Goal: Task Accomplishment & Management: Manage account settings

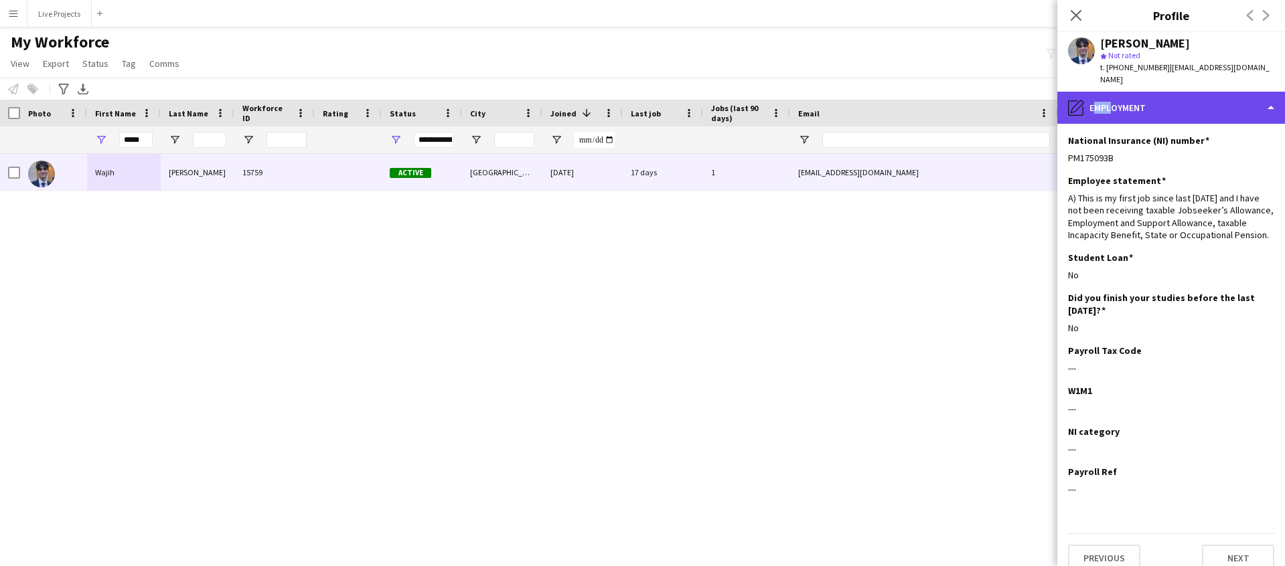
click at [1107, 100] on div "pencil4 Employment" at bounding box center [1171, 108] width 228 height 32
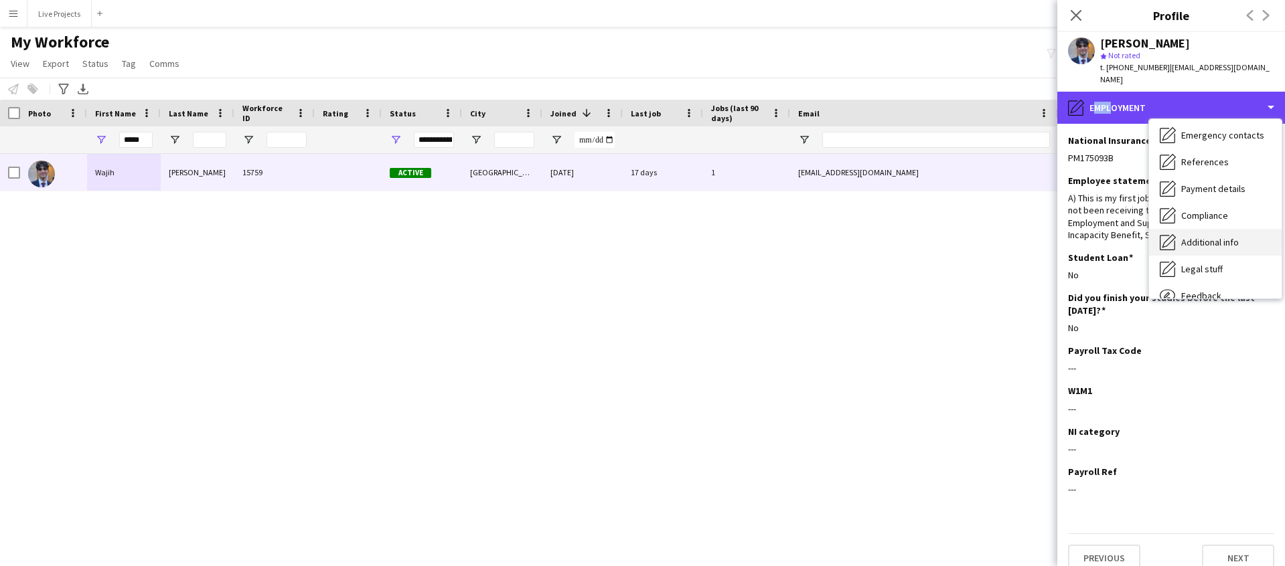
scroll to position [110, 0]
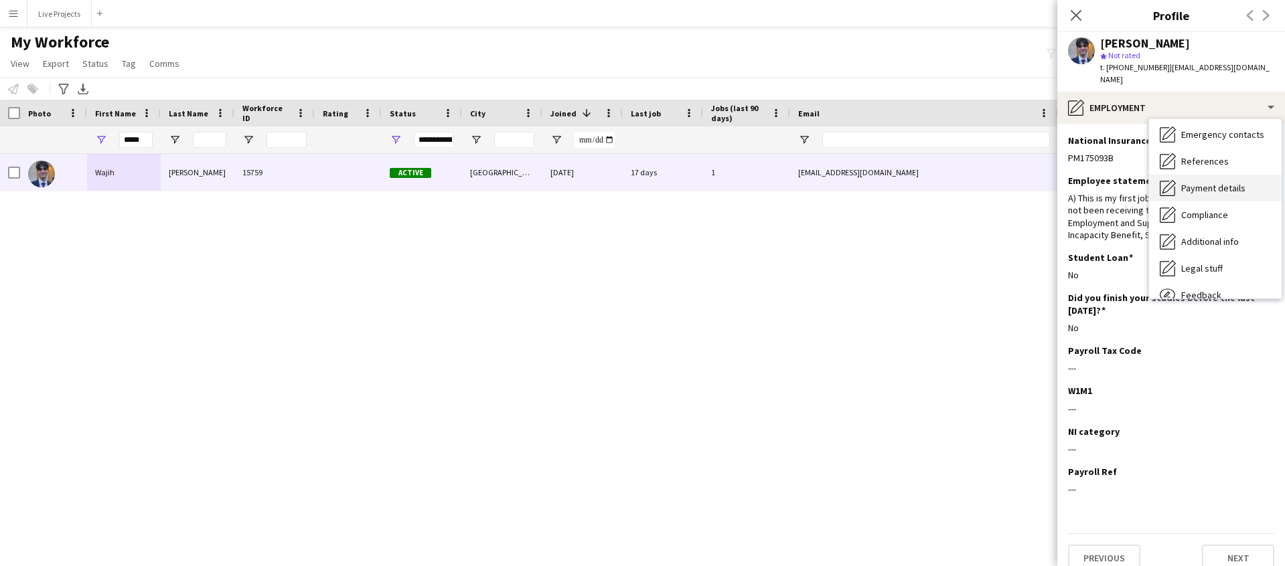
click at [1191, 182] on span "Payment details" at bounding box center [1213, 188] width 64 height 12
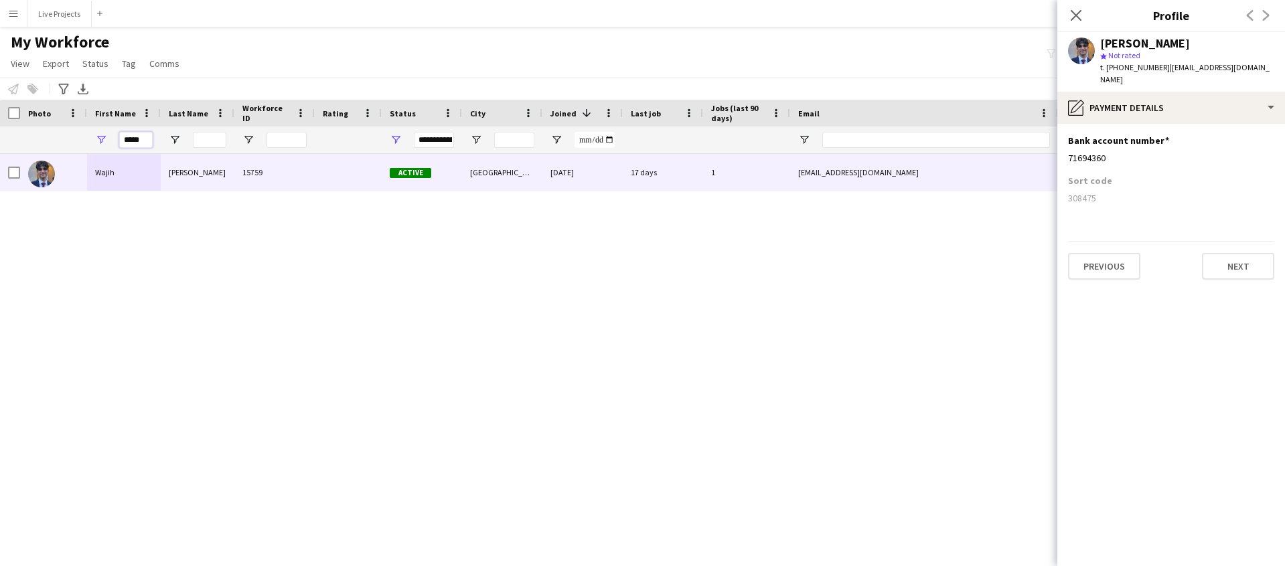
drag, startPoint x: 144, startPoint y: 138, endPoint x: 115, endPoint y: 140, distance: 28.9
click at [115, 140] on div "*****" at bounding box center [124, 140] width 74 height 27
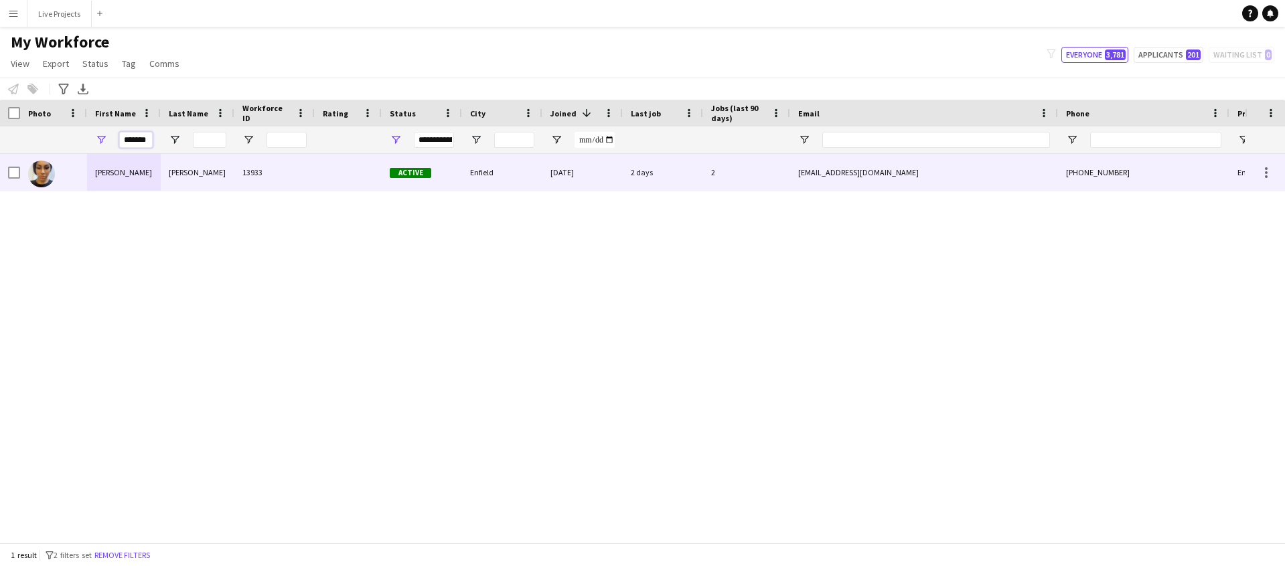
type input "*******"
click at [102, 169] on div "[PERSON_NAME]" at bounding box center [124, 172] width 74 height 37
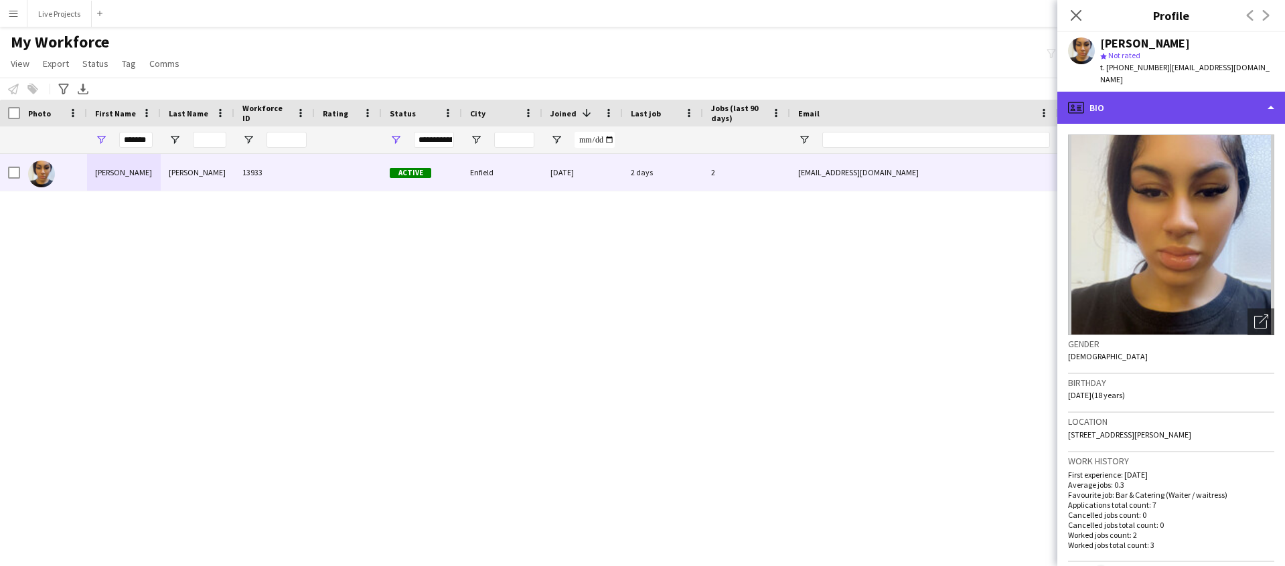
click at [1215, 104] on div "profile Bio" at bounding box center [1171, 108] width 228 height 32
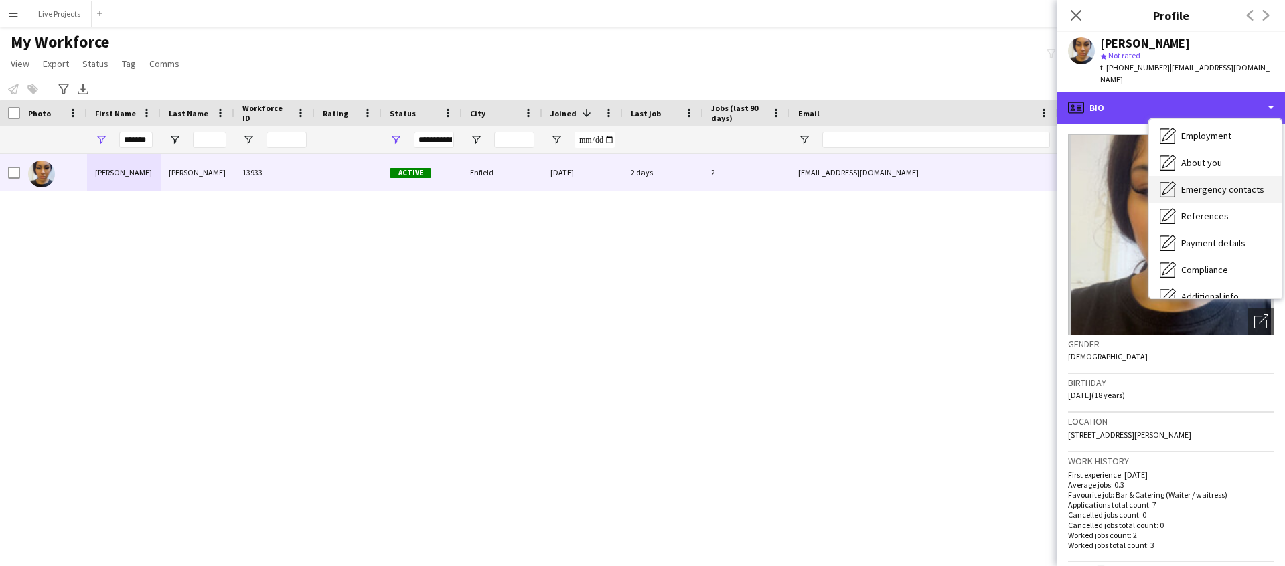
scroll to position [57, 0]
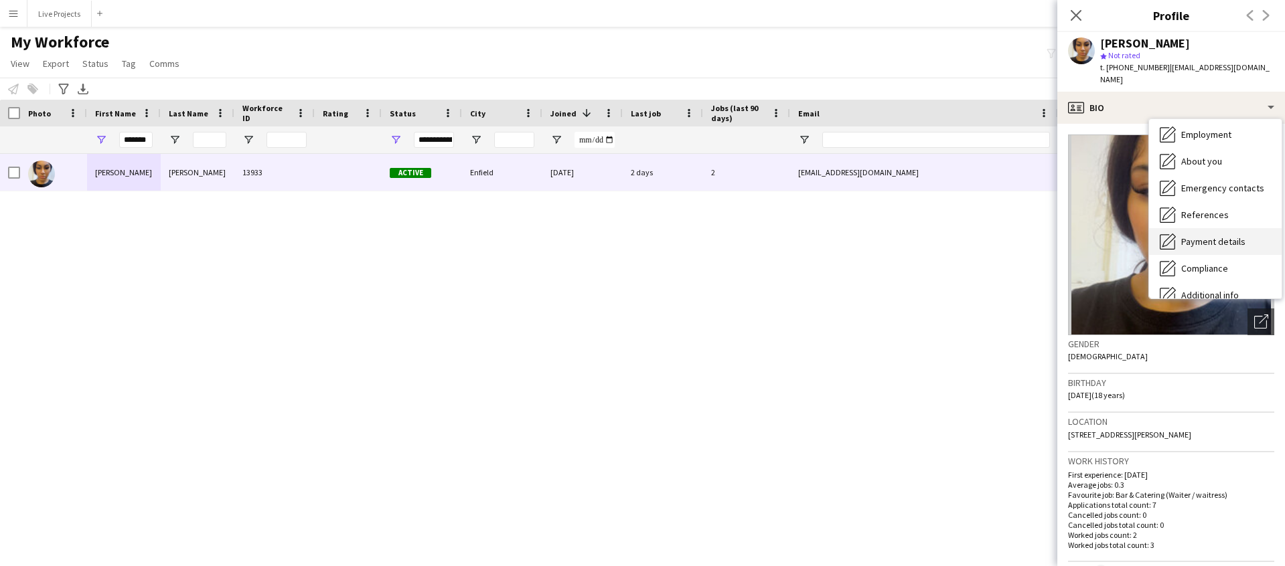
click at [1207, 236] on span "Payment details" at bounding box center [1213, 242] width 64 height 12
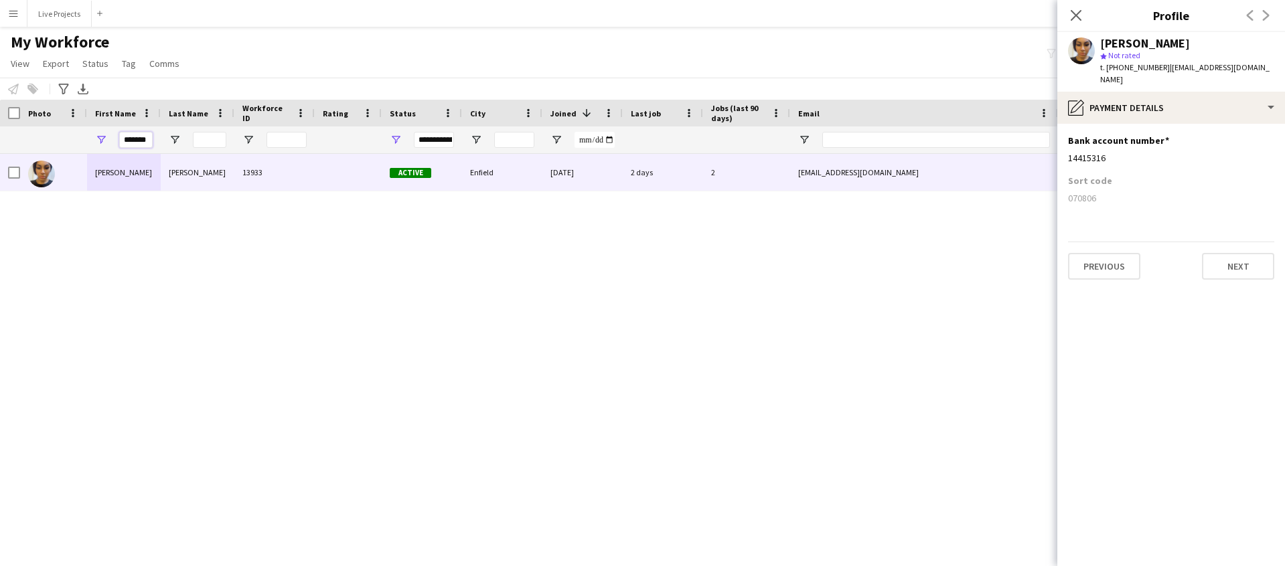
drag, startPoint x: 124, startPoint y: 140, endPoint x: 165, endPoint y: 141, distance: 41.5
click at [165, 141] on div "*******" at bounding box center [726, 140] width 1452 height 27
click at [204, 139] on input "Last Name Filter Input" at bounding box center [209, 140] width 33 height 16
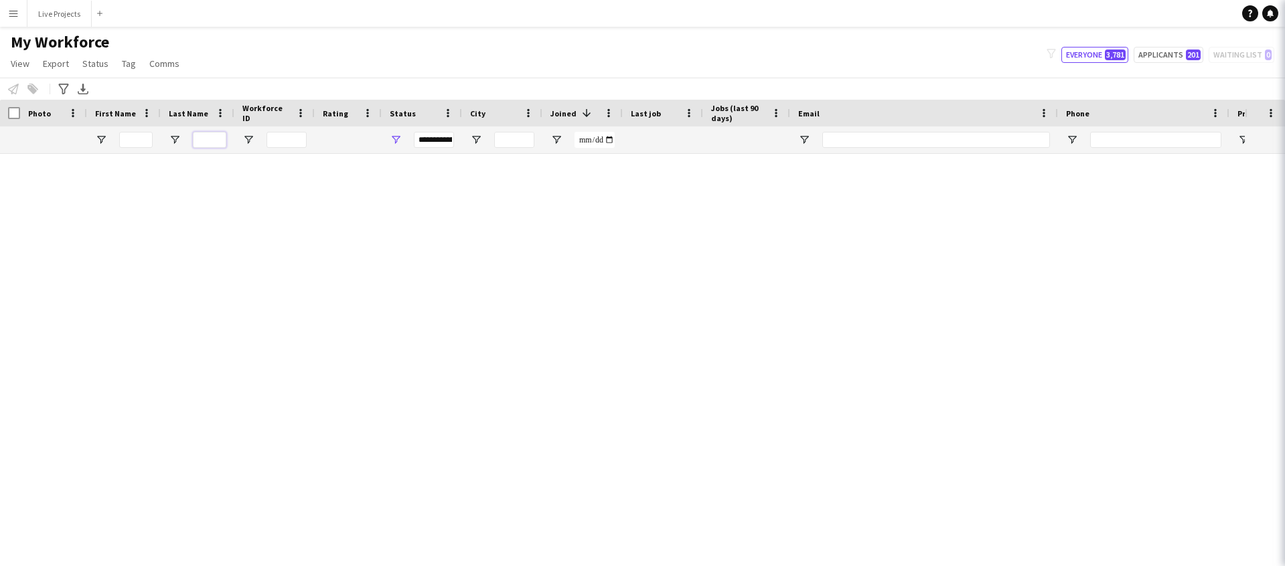
click at [204, 139] on input "Last Name Filter Input" at bounding box center [209, 140] width 33 height 16
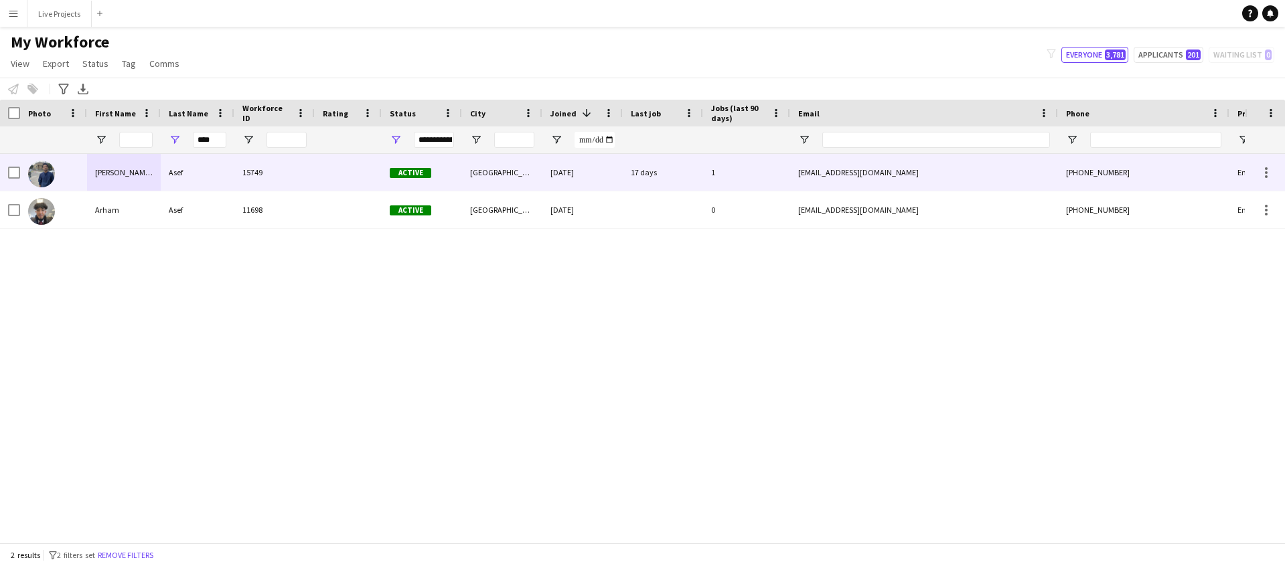
click at [131, 173] on div "[PERSON_NAME] Md" at bounding box center [124, 172] width 74 height 37
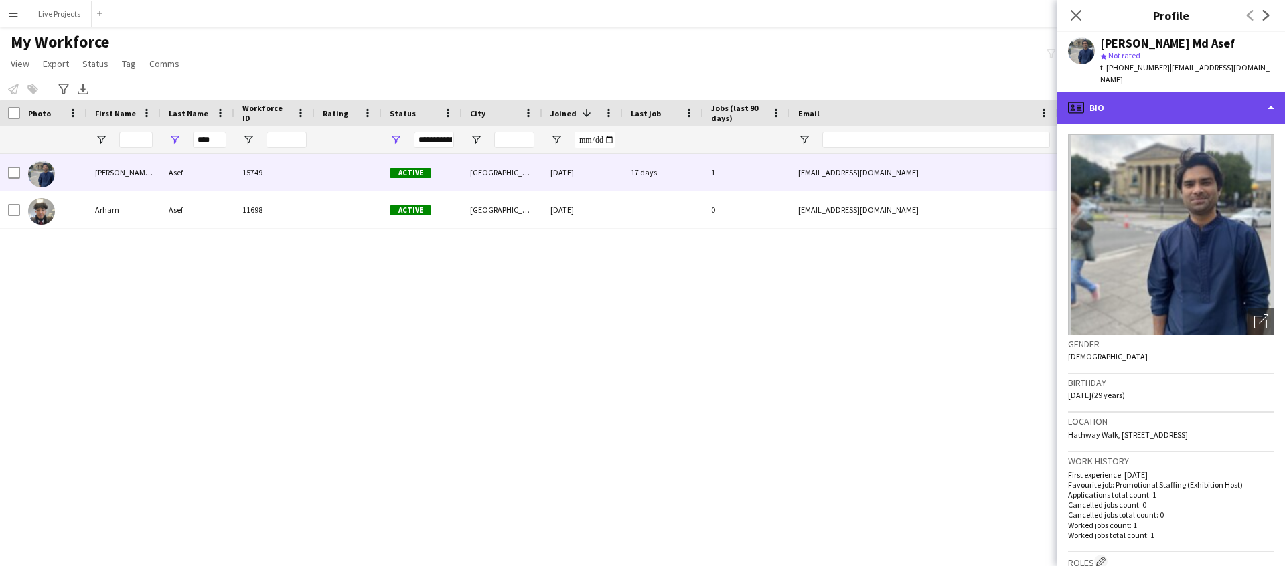
click at [1201, 104] on div "profile Bio" at bounding box center [1171, 108] width 228 height 32
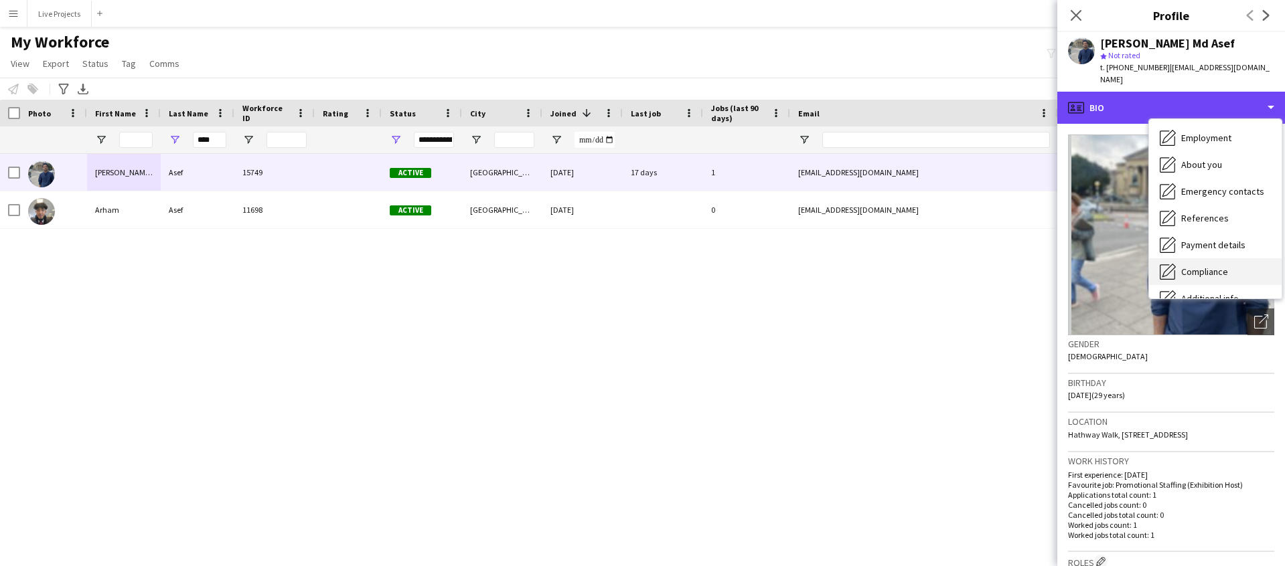
scroll to position [56, 0]
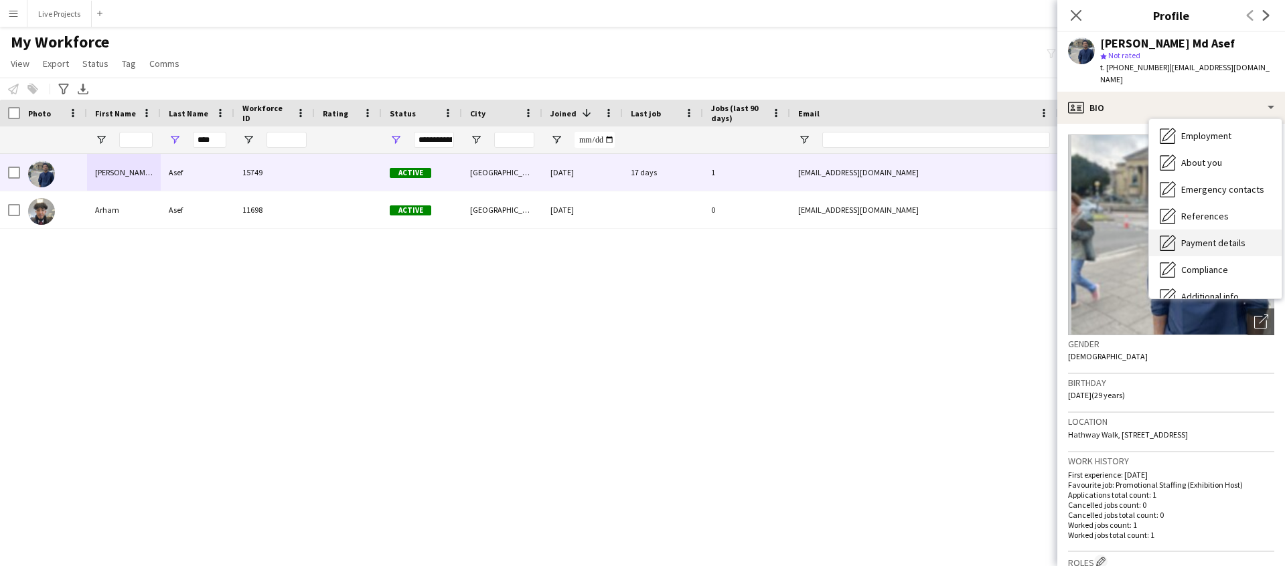
click at [1198, 237] on span "Payment details" at bounding box center [1213, 243] width 64 height 12
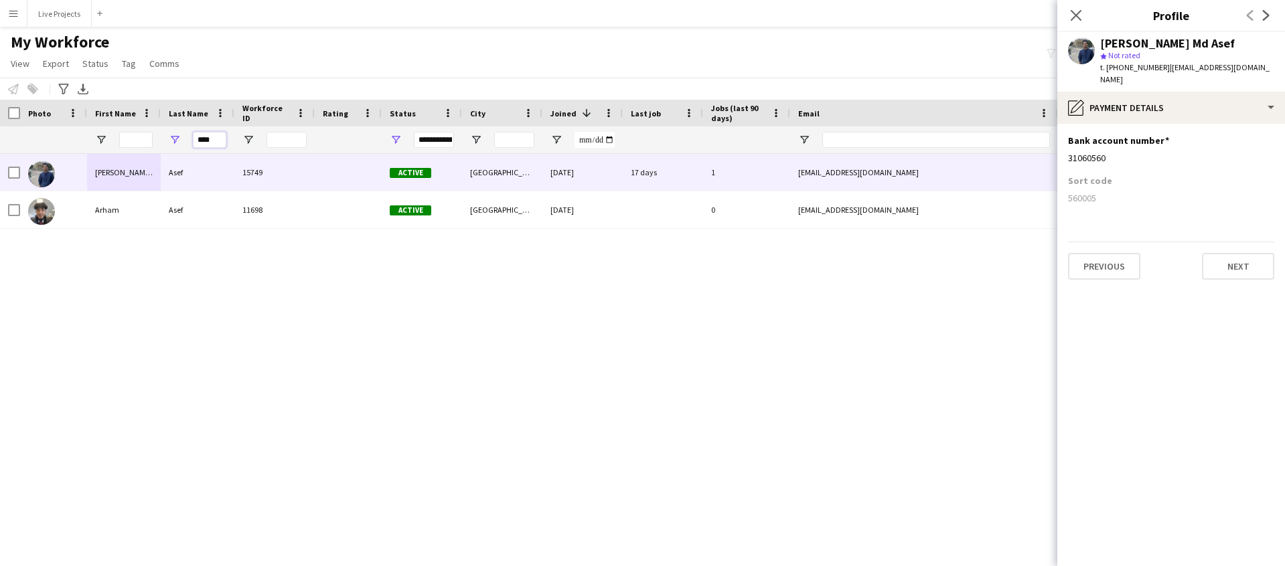
drag, startPoint x: 194, startPoint y: 140, endPoint x: 228, endPoint y: 139, distance: 34.2
click at [229, 139] on div "****" at bounding box center [198, 140] width 74 height 27
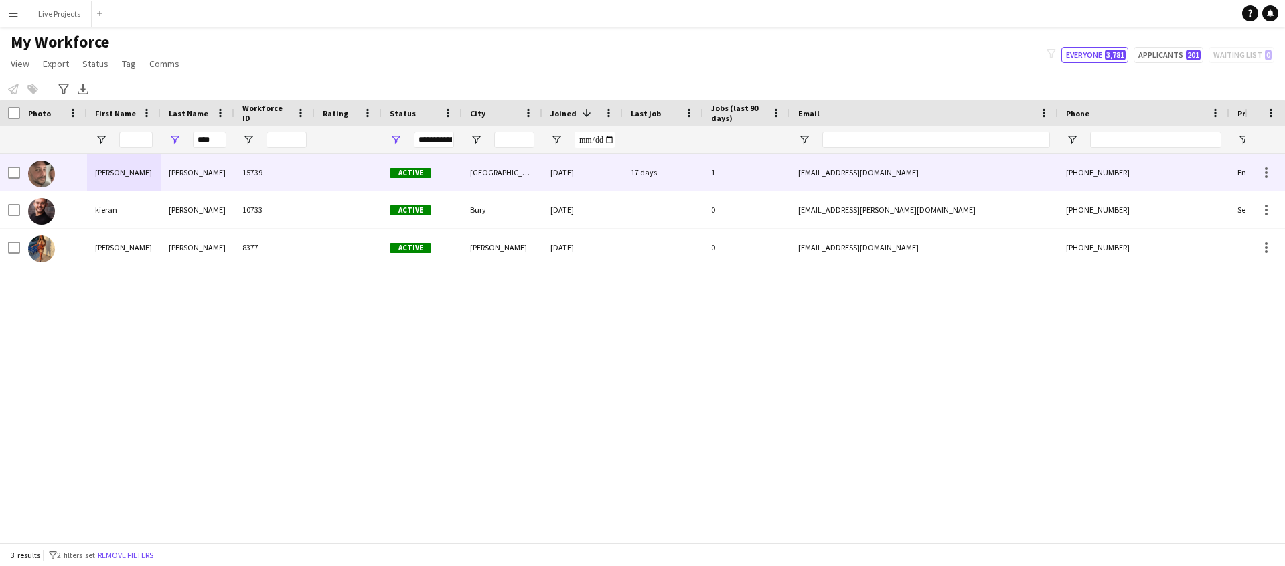
click at [96, 163] on div "[PERSON_NAME]" at bounding box center [124, 172] width 74 height 37
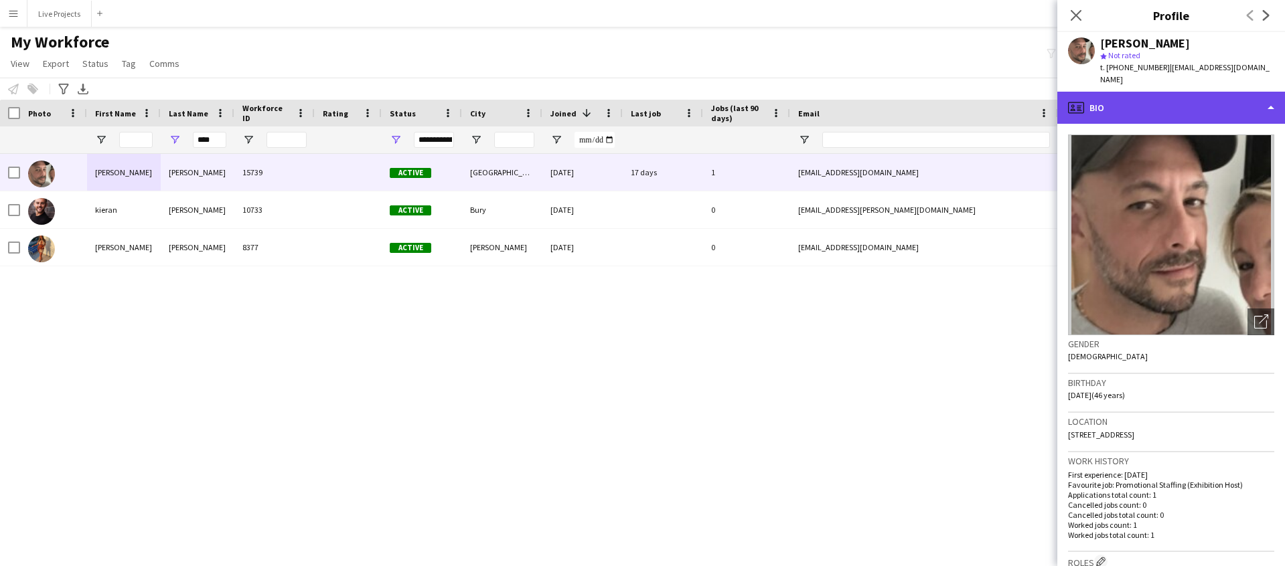
click at [1229, 93] on div "profile Bio" at bounding box center [1171, 108] width 228 height 32
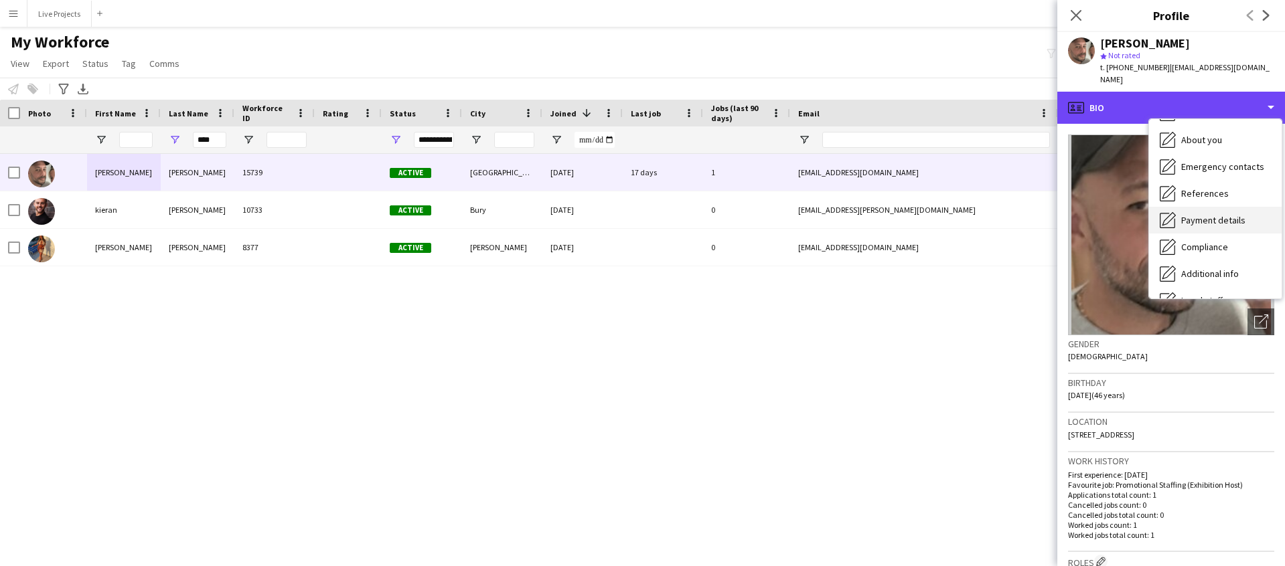
scroll to position [82, 0]
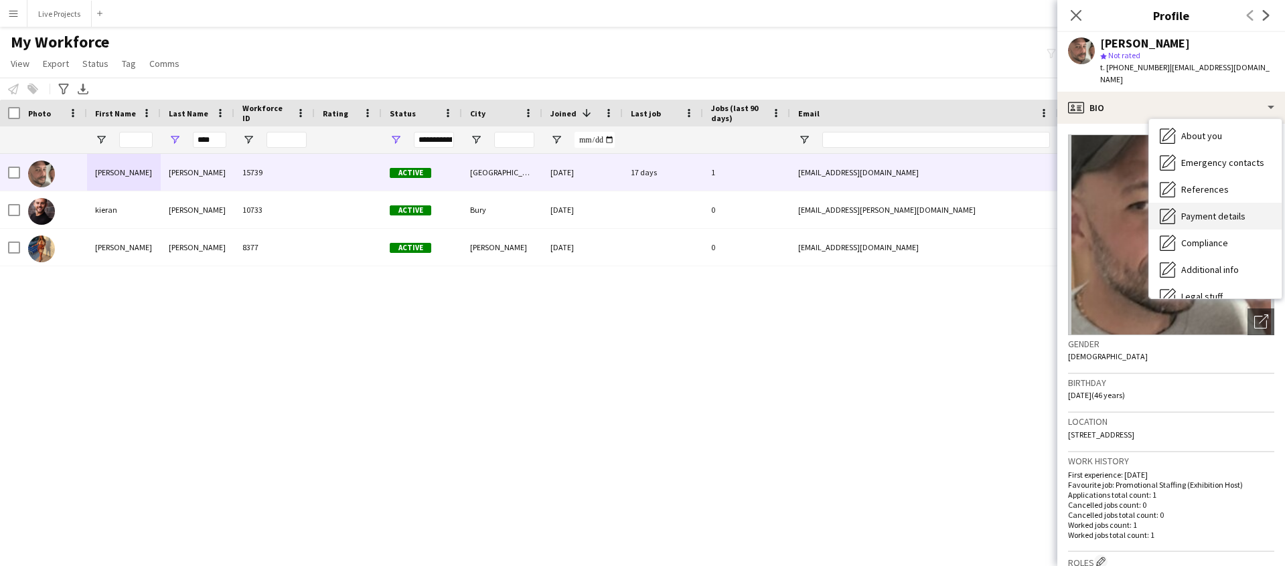
click at [1208, 210] on span "Payment details" at bounding box center [1213, 216] width 64 height 12
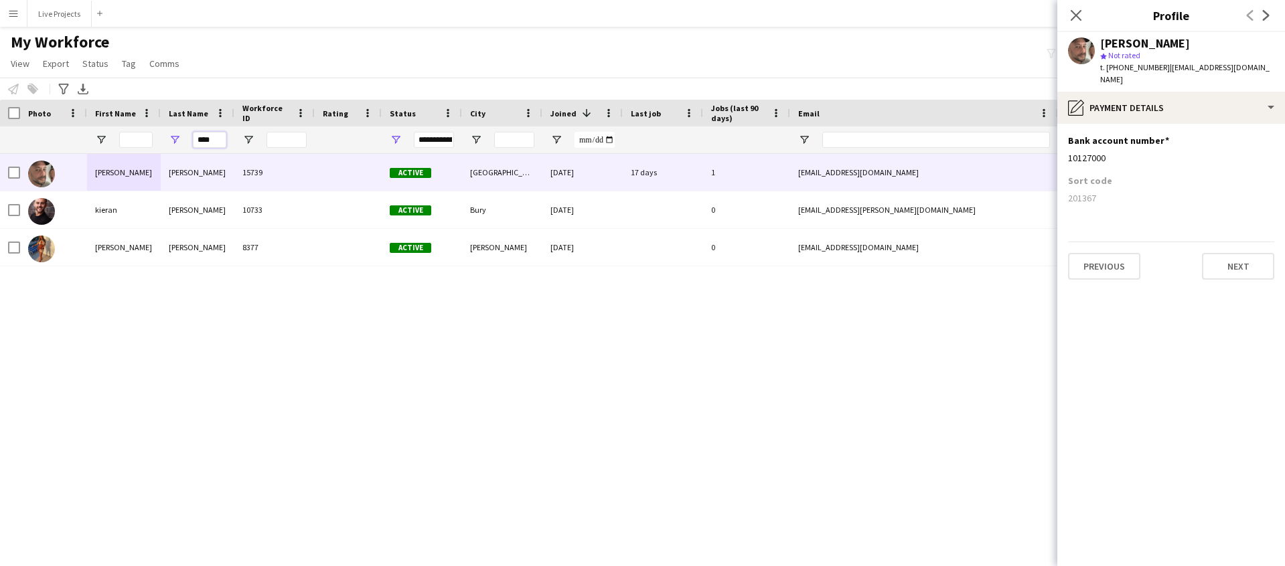
drag, startPoint x: 198, startPoint y: 138, endPoint x: 226, endPoint y: 141, distance: 28.3
click at [227, 141] on div "****" at bounding box center [198, 140] width 74 height 27
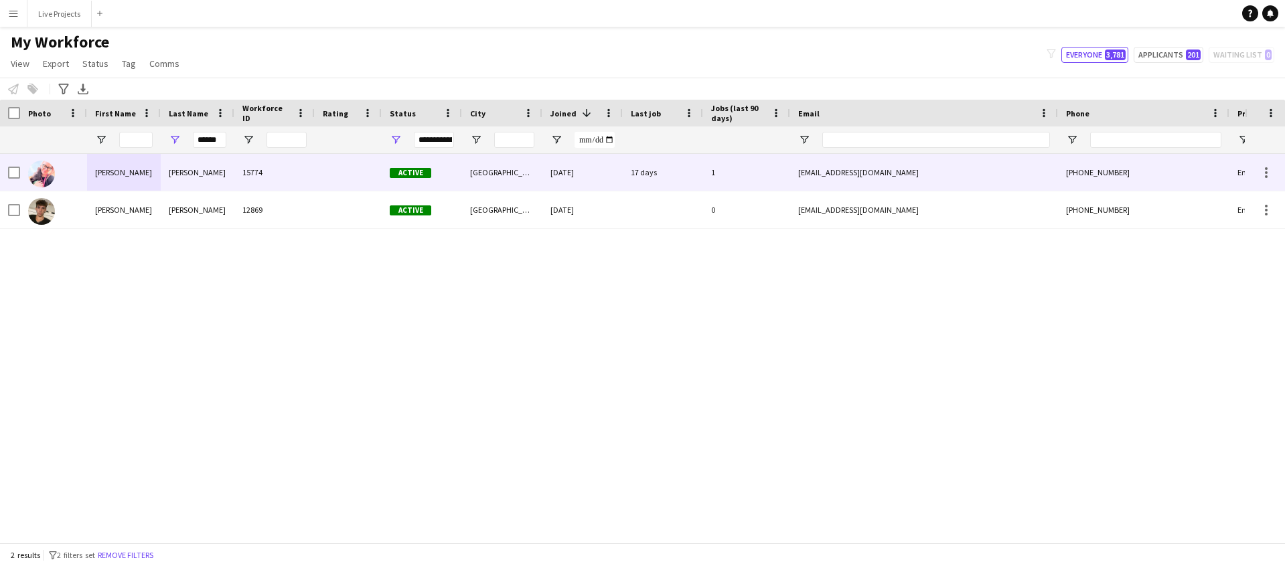
click at [115, 170] on div "[PERSON_NAME]" at bounding box center [124, 172] width 74 height 37
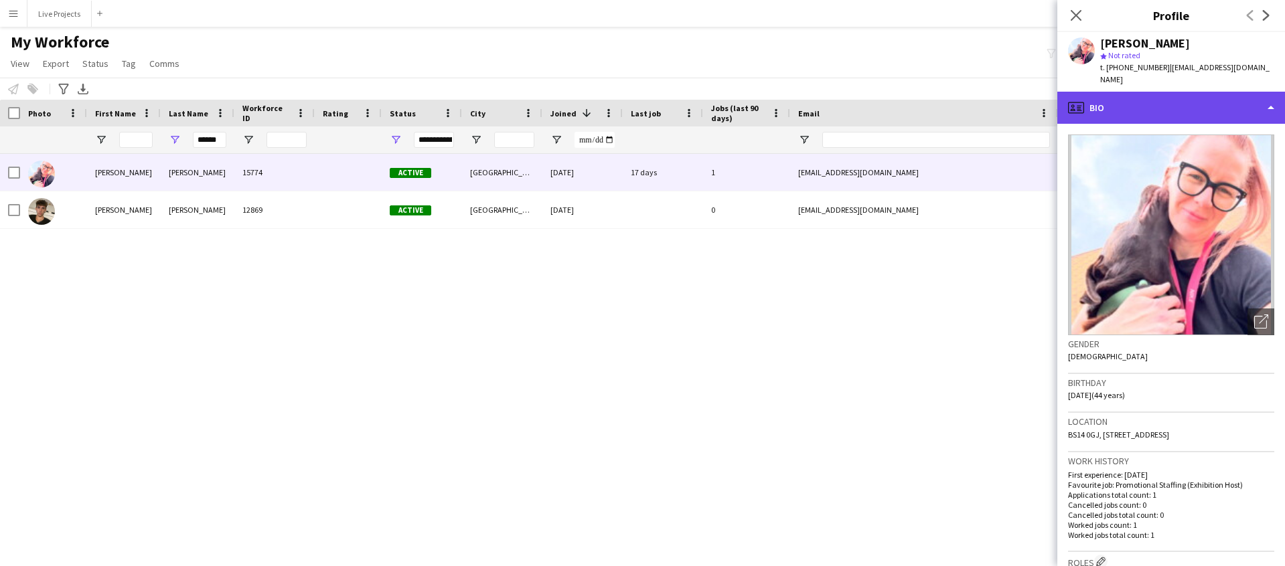
click at [1197, 94] on div "profile Bio" at bounding box center [1171, 108] width 228 height 32
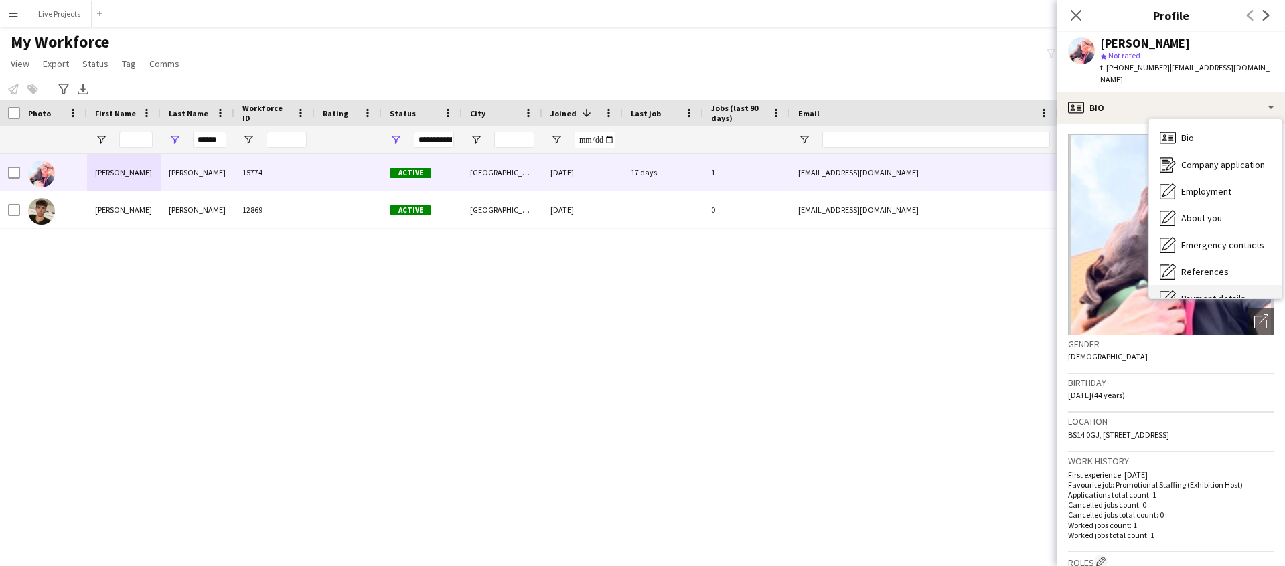
click at [1213, 285] on div "Payment details Payment details" at bounding box center [1215, 298] width 133 height 27
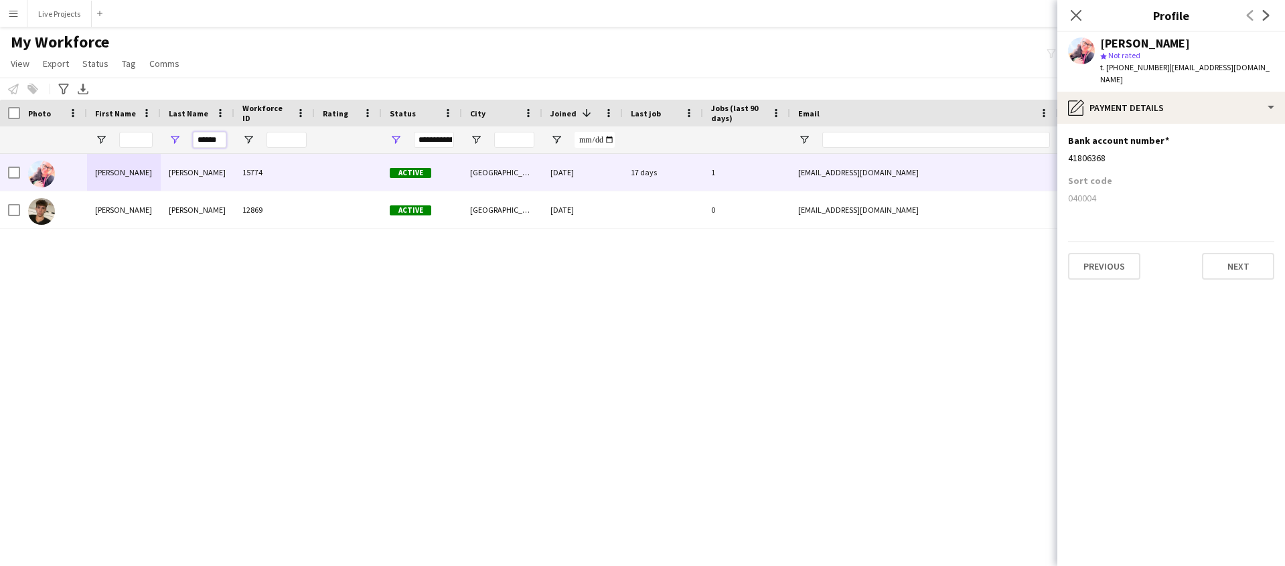
drag, startPoint x: 197, startPoint y: 141, endPoint x: 228, endPoint y: 138, distance: 30.9
click at [228, 138] on div "******" at bounding box center [198, 140] width 74 height 27
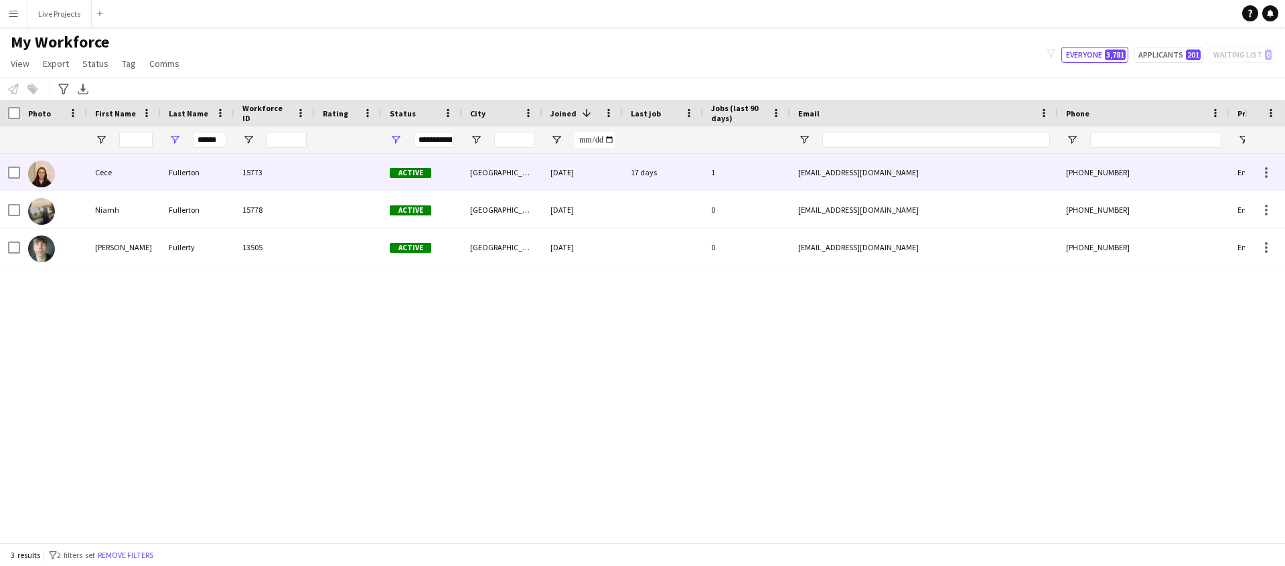
click at [135, 171] on div "Cece" at bounding box center [124, 172] width 74 height 37
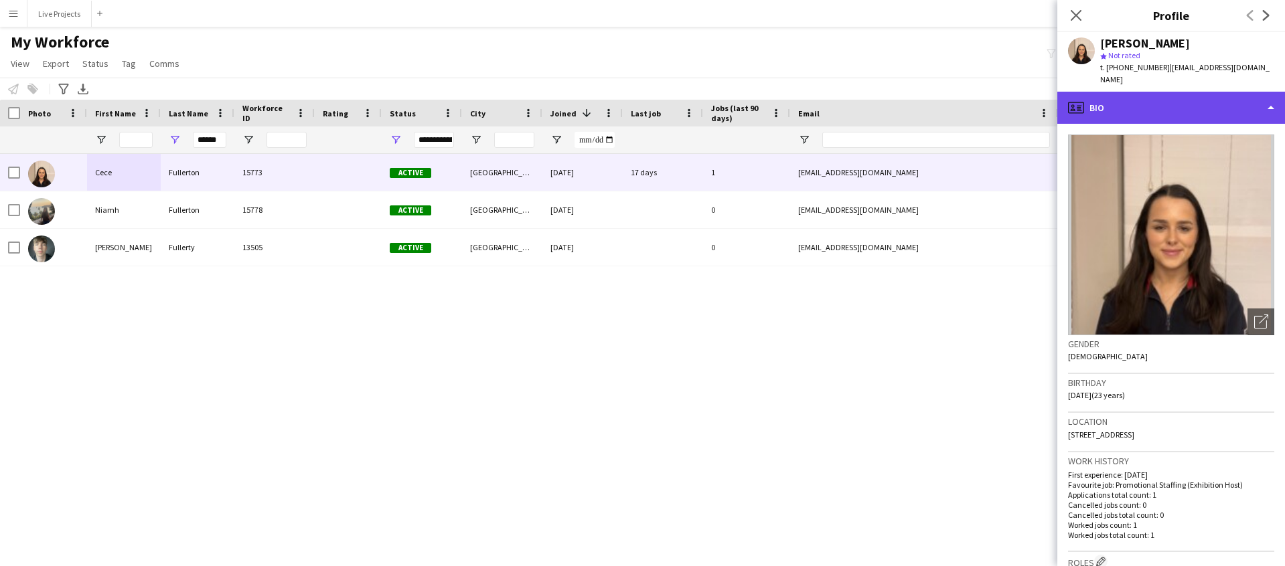
click at [1187, 102] on div "profile Bio" at bounding box center [1171, 108] width 228 height 32
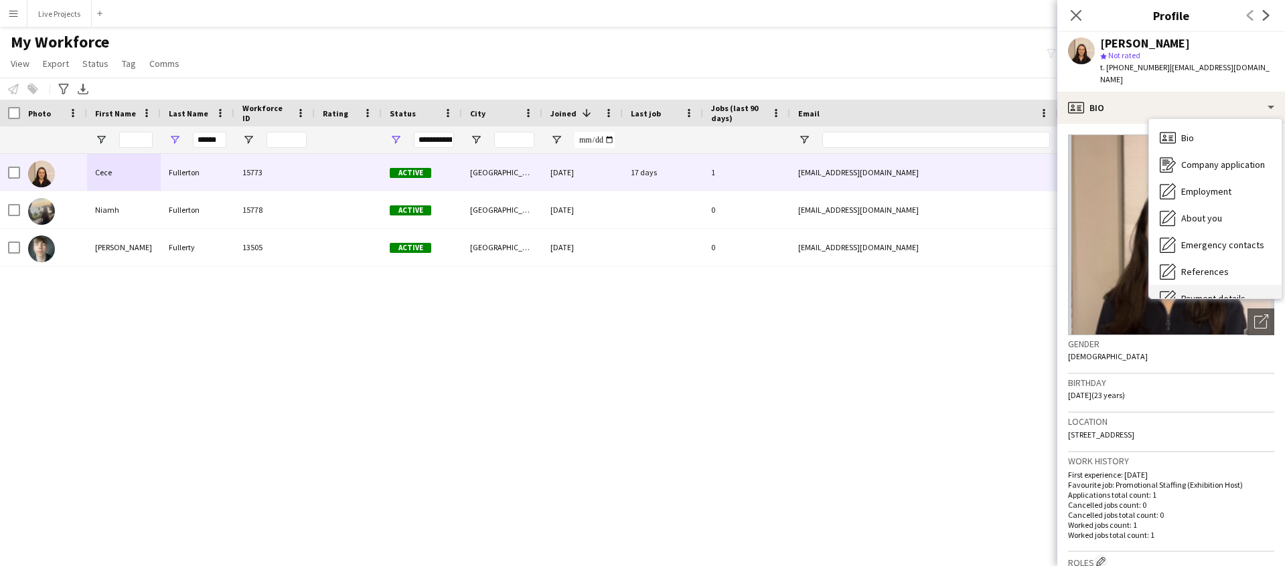
click at [1209, 285] on div "Payment details Payment details" at bounding box center [1215, 298] width 133 height 27
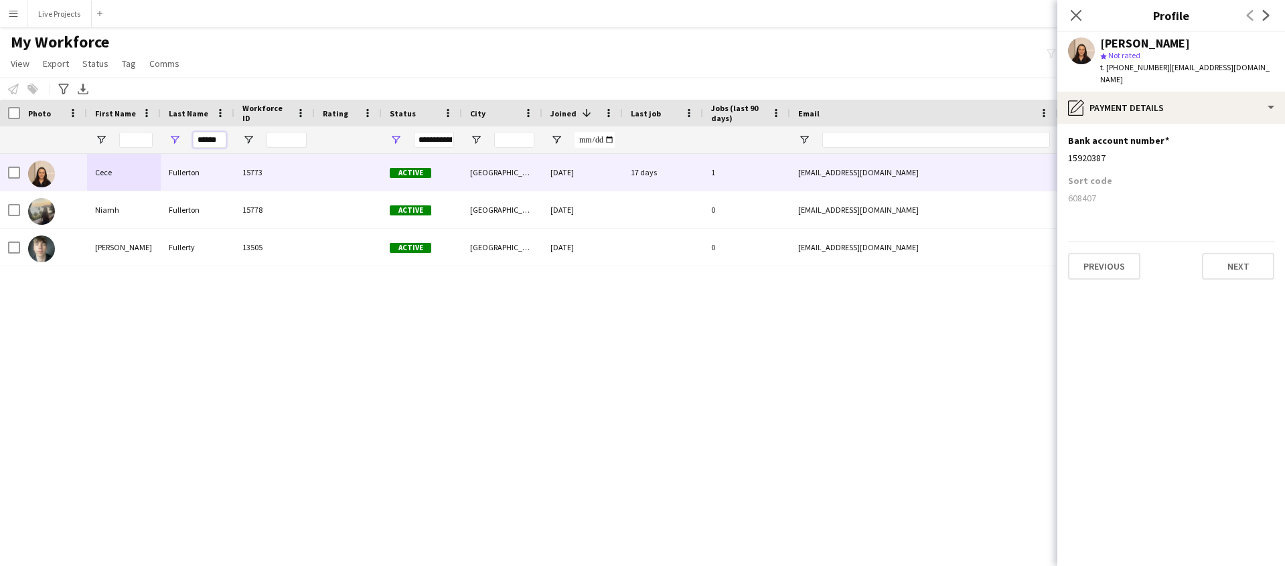
drag, startPoint x: 197, startPoint y: 141, endPoint x: 231, endPoint y: 139, distance: 34.2
click at [231, 139] on div "******" at bounding box center [198, 140] width 74 height 27
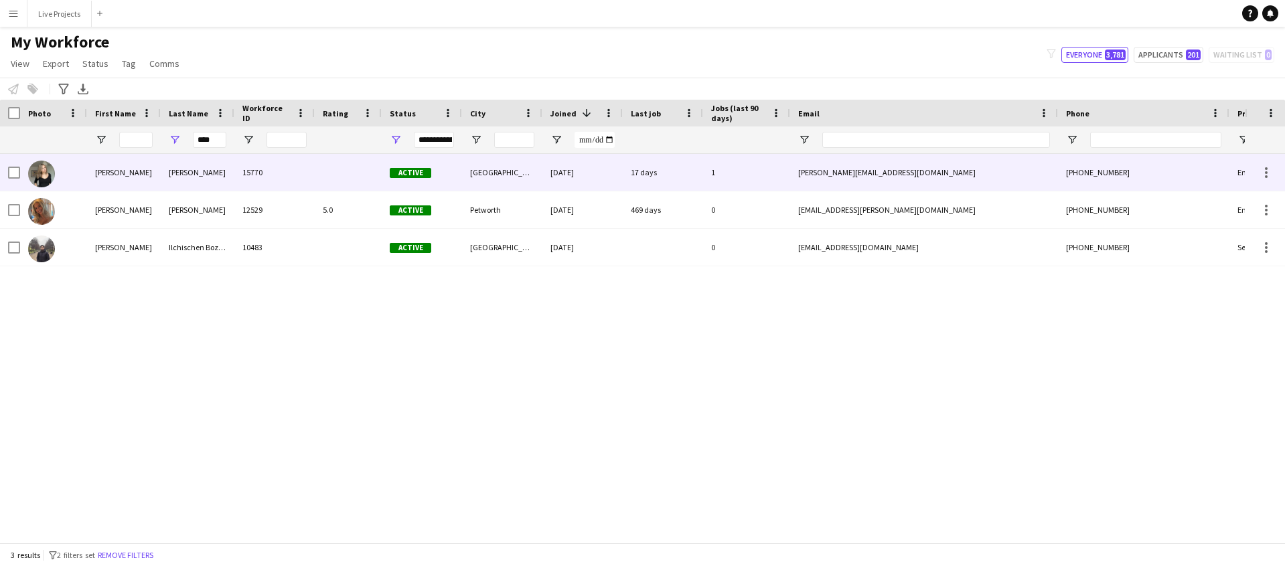
click at [166, 179] on div "[PERSON_NAME]" at bounding box center [198, 172] width 74 height 37
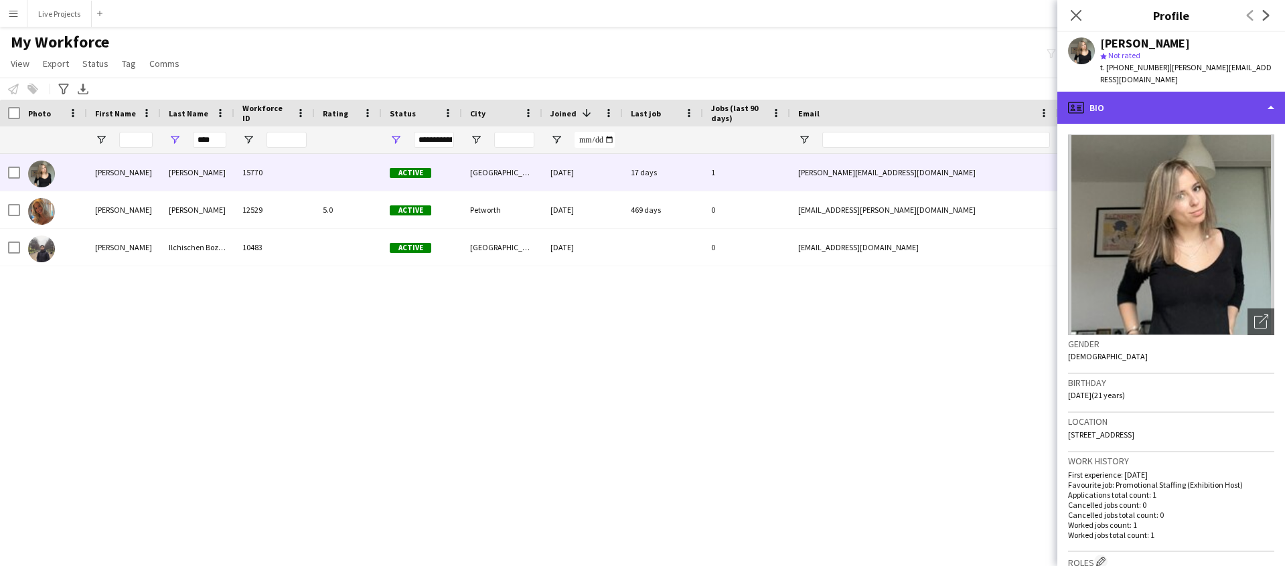
click at [1168, 104] on div "profile Bio" at bounding box center [1171, 108] width 228 height 32
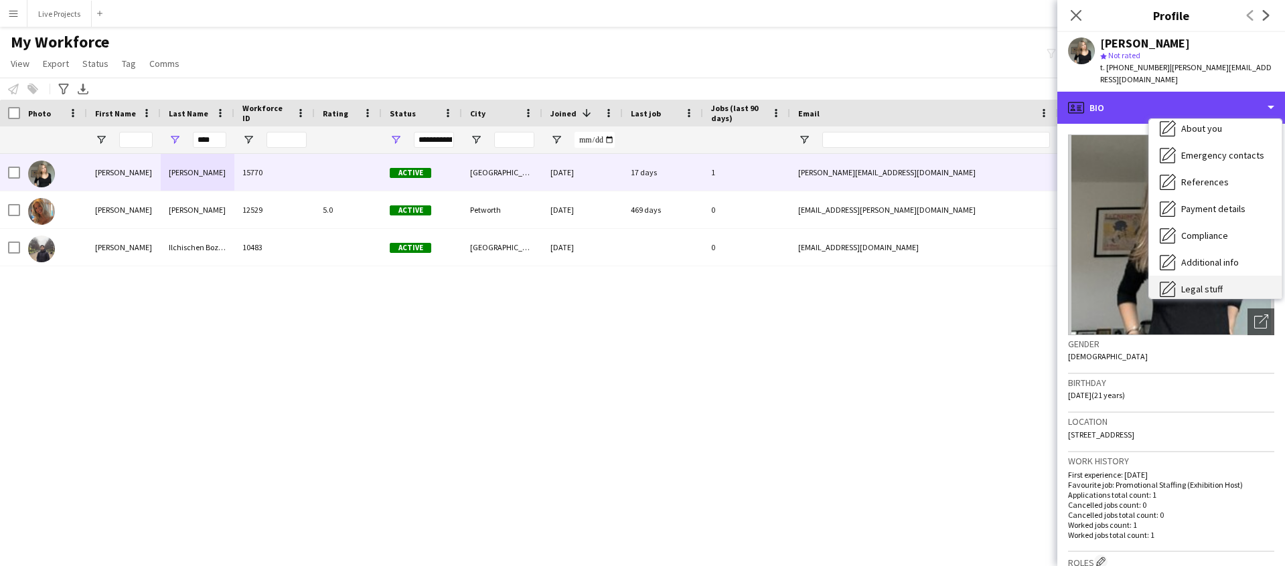
scroll to position [153, 0]
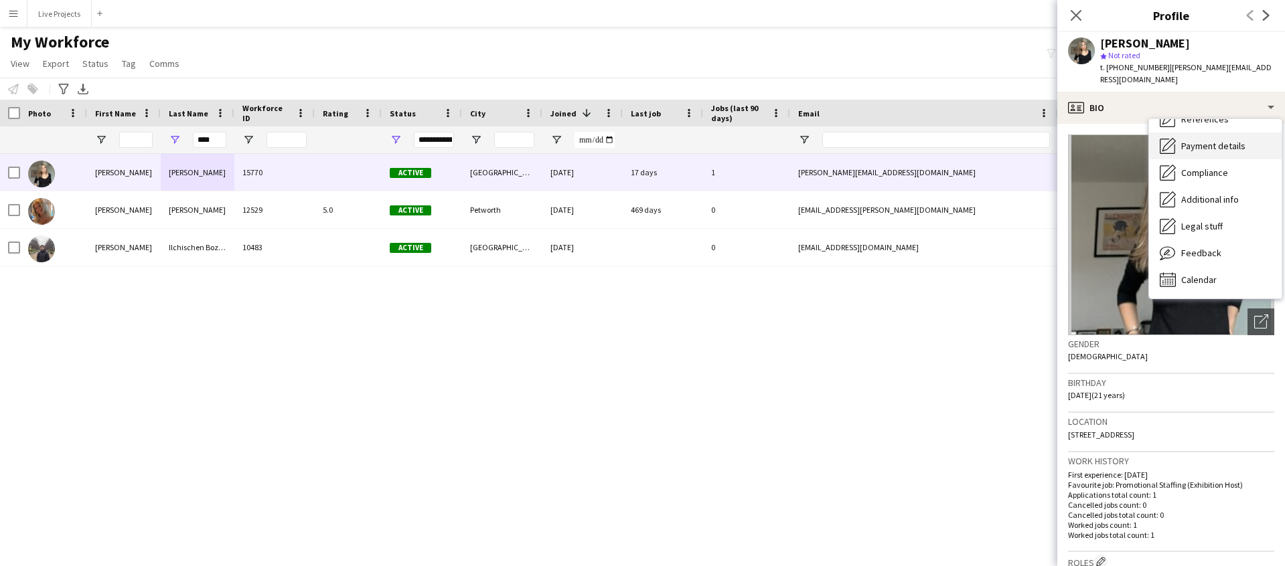
click at [1191, 140] on span "Payment details" at bounding box center [1213, 146] width 64 height 12
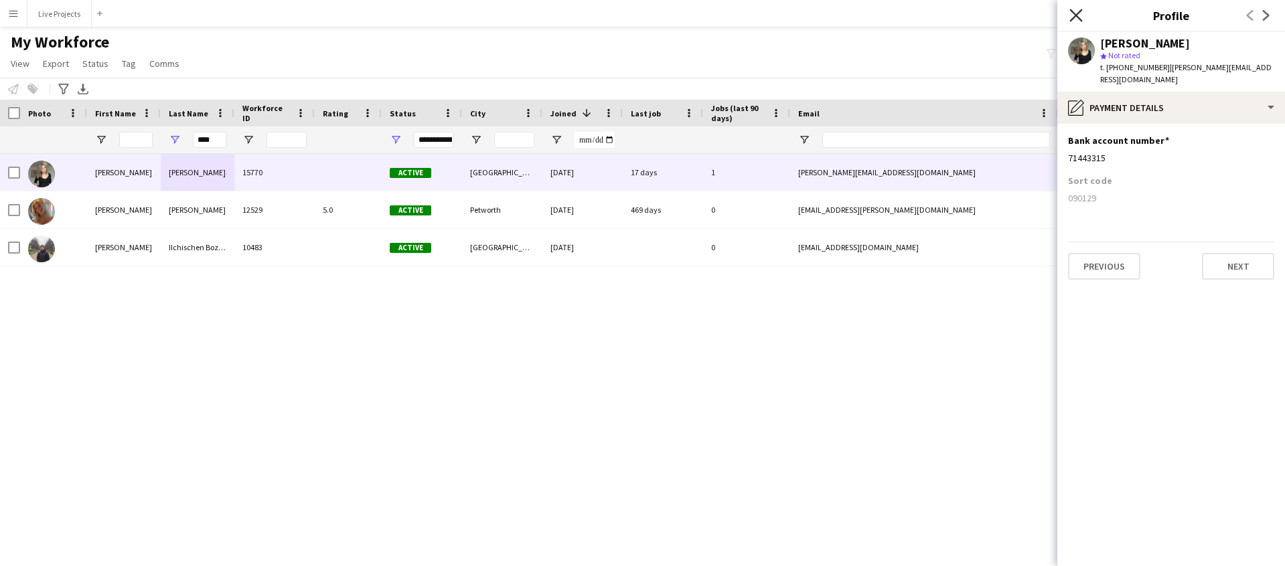
click at [1077, 13] on icon at bounding box center [1075, 15] width 13 height 13
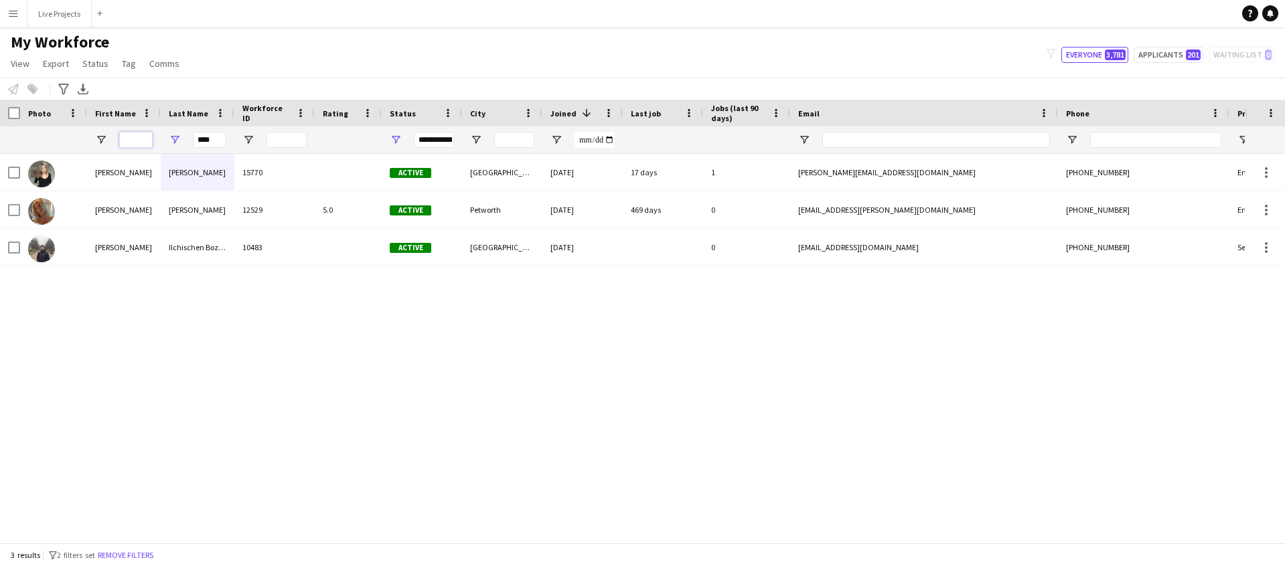
click at [134, 137] on input "First Name Filter Input" at bounding box center [135, 140] width 33 height 16
drag, startPoint x: 220, startPoint y: 140, endPoint x: 193, endPoint y: 140, distance: 27.5
click at [194, 141] on input "****" at bounding box center [209, 140] width 33 height 16
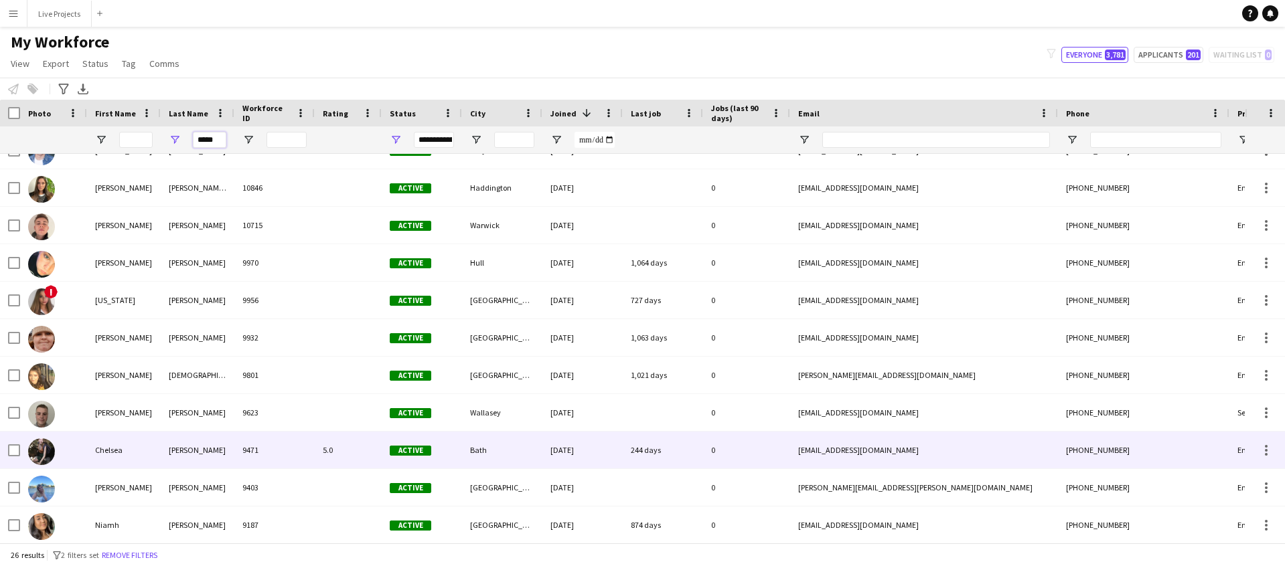
scroll to position [329, 0]
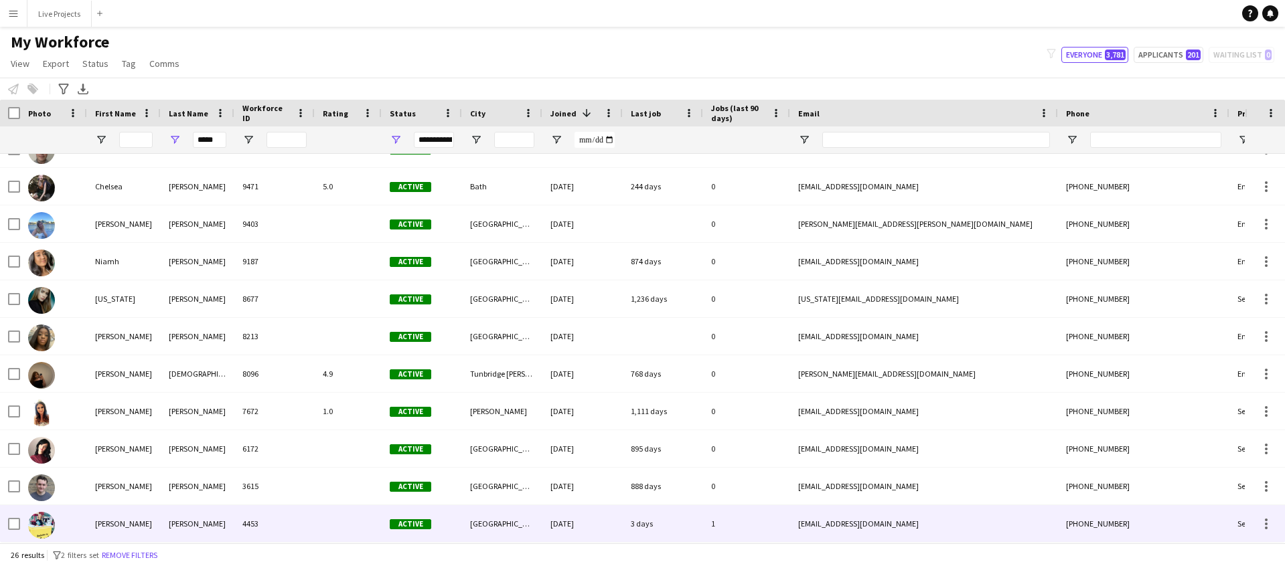
click at [134, 522] on div "[PERSON_NAME]" at bounding box center [124, 524] width 74 height 37
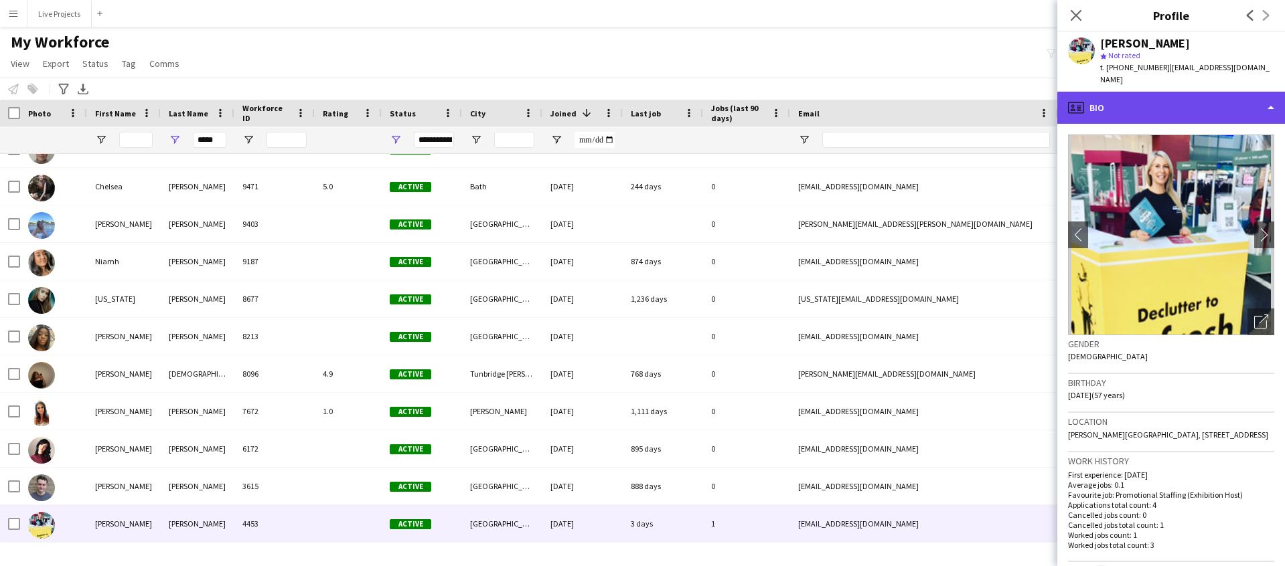
click at [1192, 99] on div "profile Bio" at bounding box center [1171, 108] width 228 height 32
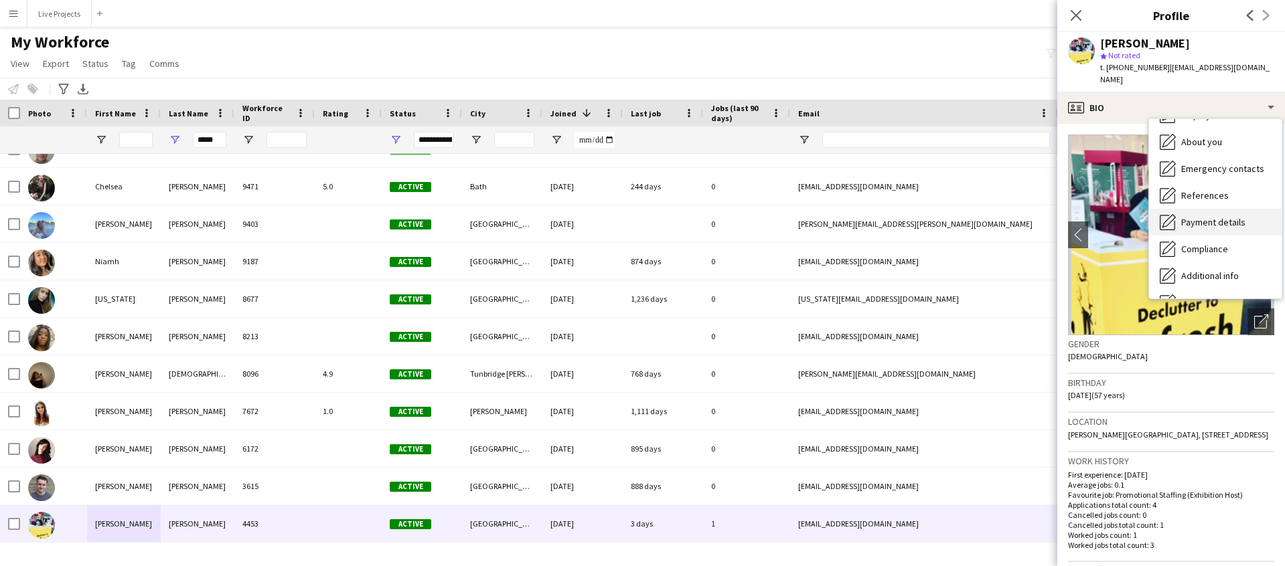
click at [1202, 216] on span "Payment details" at bounding box center [1213, 222] width 64 height 12
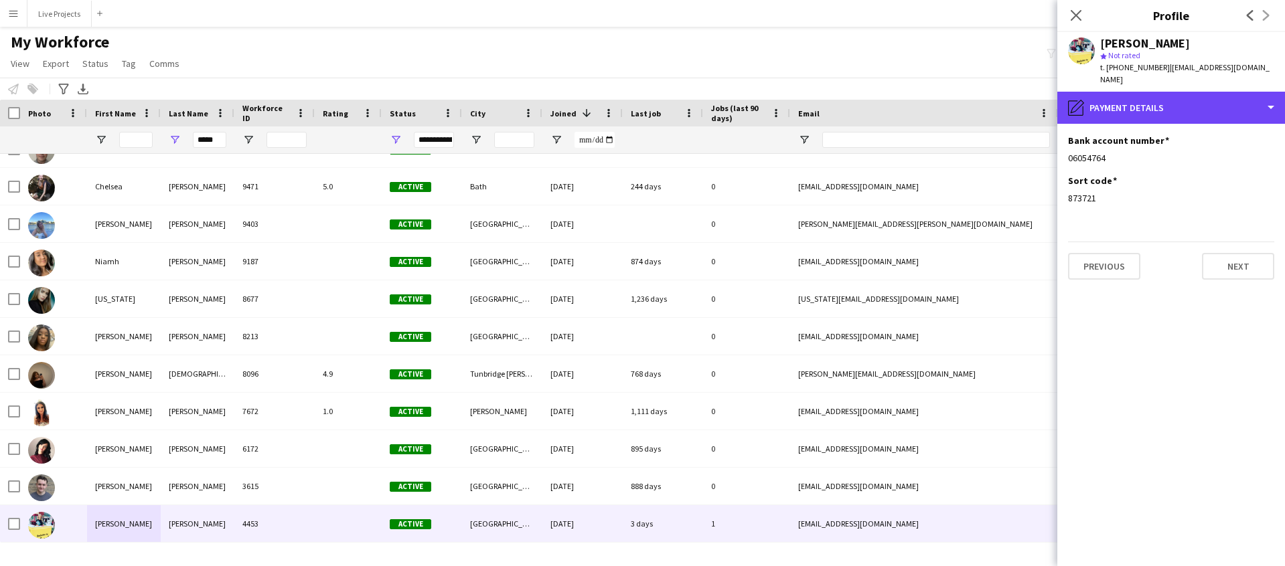
drag, startPoint x: 1146, startPoint y: 97, endPoint x: 1169, endPoint y: 119, distance: 31.3
click at [1146, 98] on div "pencil4 Payment details" at bounding box center [1171, 108] width 228 height 32
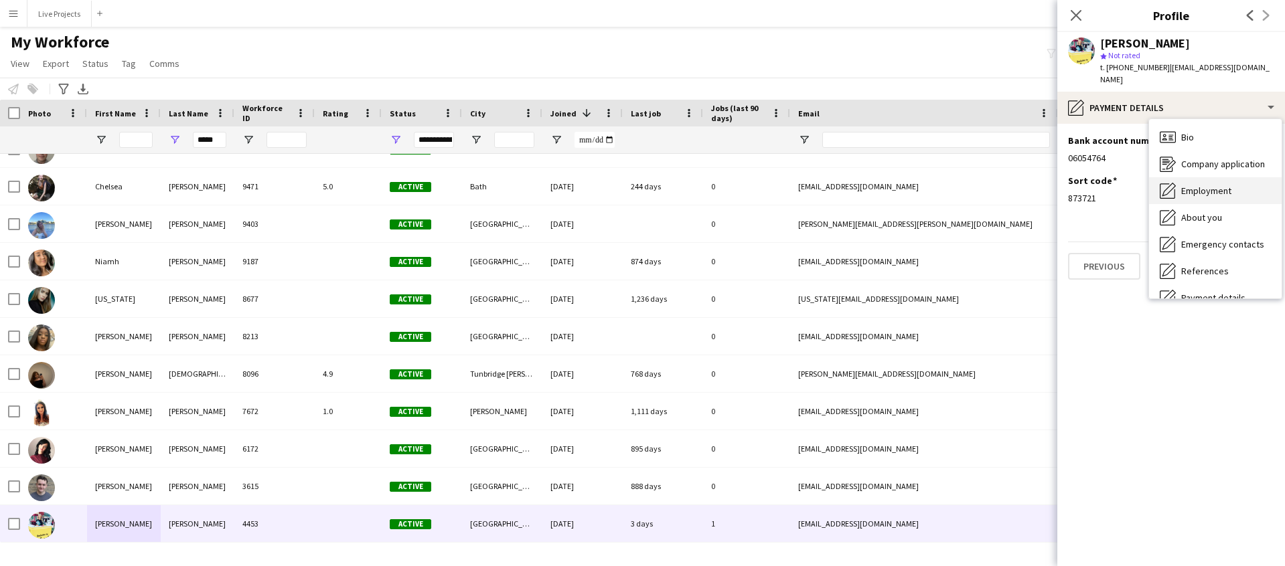
click at [1199, 185] on span "Employment" at bounding box center [1206, 191] width 50 height 12
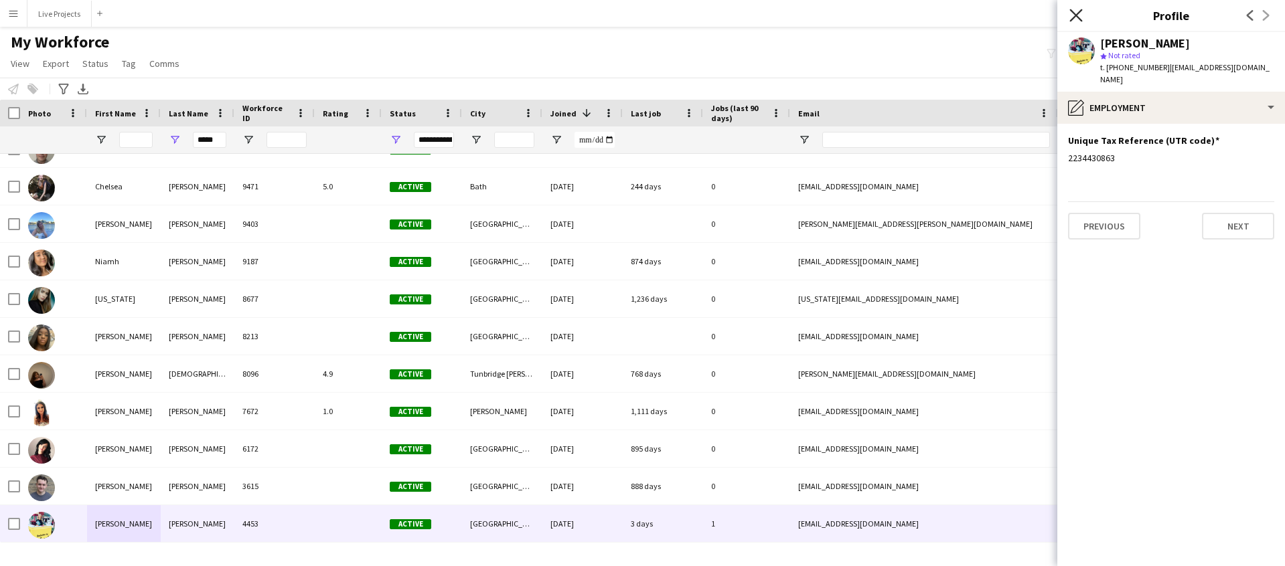
click at [1077, 15] on icon at bounding box center [1075, 15] width 13 height 13
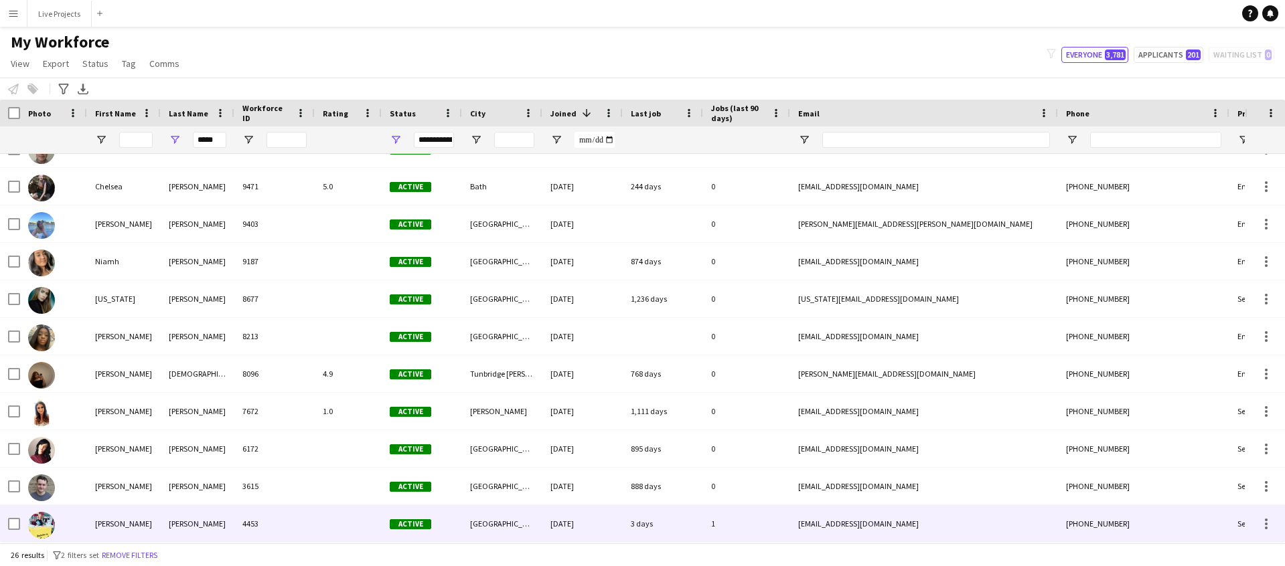
drag, startPoint x: 194, startPoint y: 521, endPoint x: 211, endPoint y: 520, distance: 17.4
click at [194, 521] on div "[PERSON_NAME]" at bounding box center [198, 524] width 74 height 37
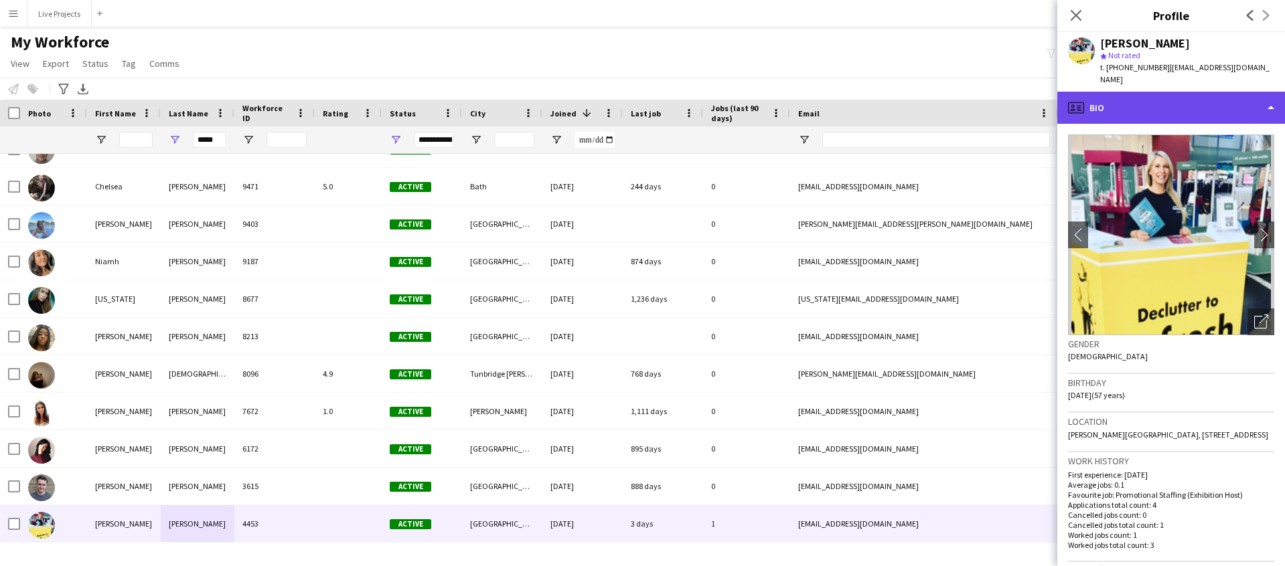
click at [1153, 101] on div "profile Bio" at bounding box center [1171, 108] width 228 height 32
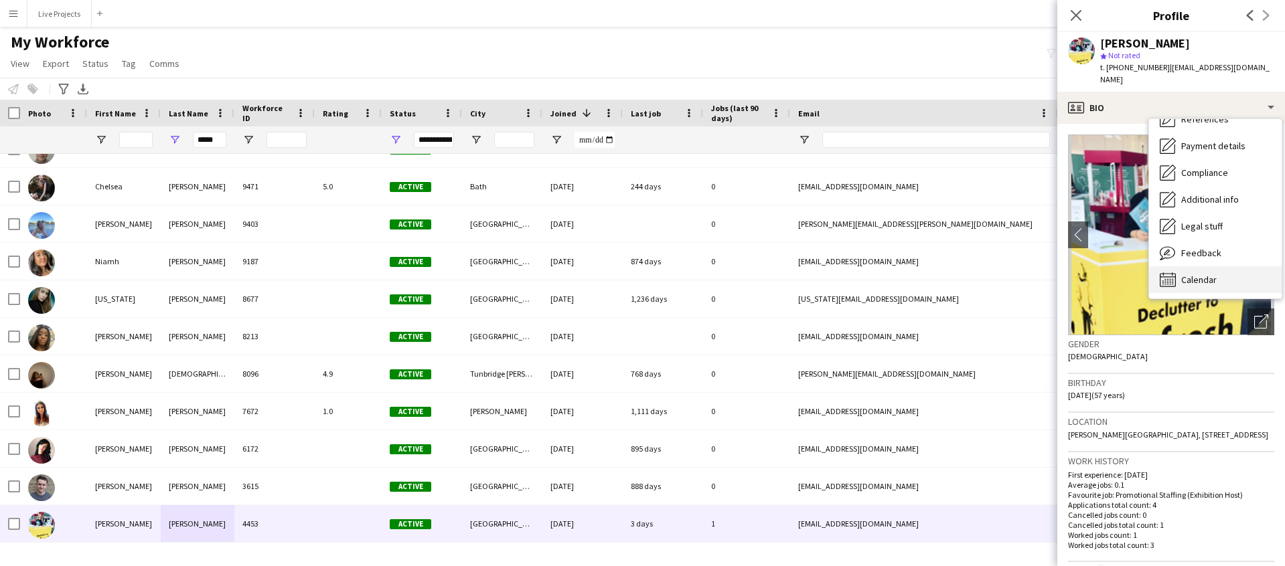
click at [1168, 272] on icon "Calendar" at bounding box center [1168, 280] width 16 height 16
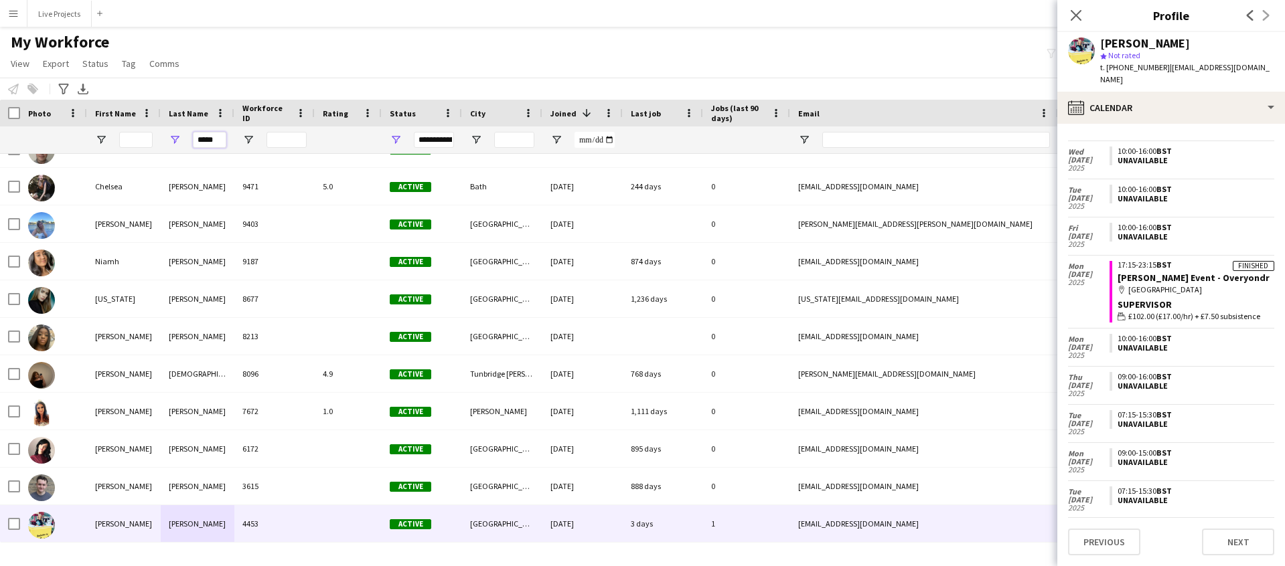
drag, startPoint x: 218, startPoint y: 139, endPoint x: 194, endPoint y: 139, distance: 24.8
click at [193, 139] on input "*****" at bounding box center [209, 140] width 33 height 16
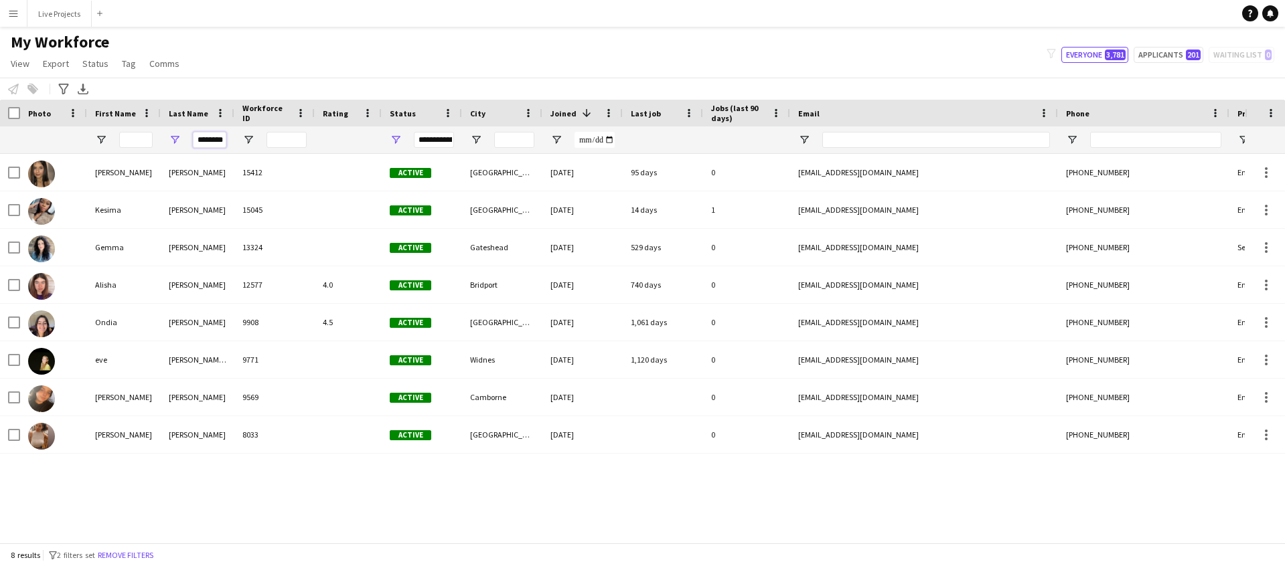
scroll to position [0, 1]
drag, startPoint x: 198, startPoint y: 137, endPoint x: 227, endPoint y: 136, distance: 29.5
click at [227, 136] on div "********" at bounding box center [198, 140] width 74 height 27
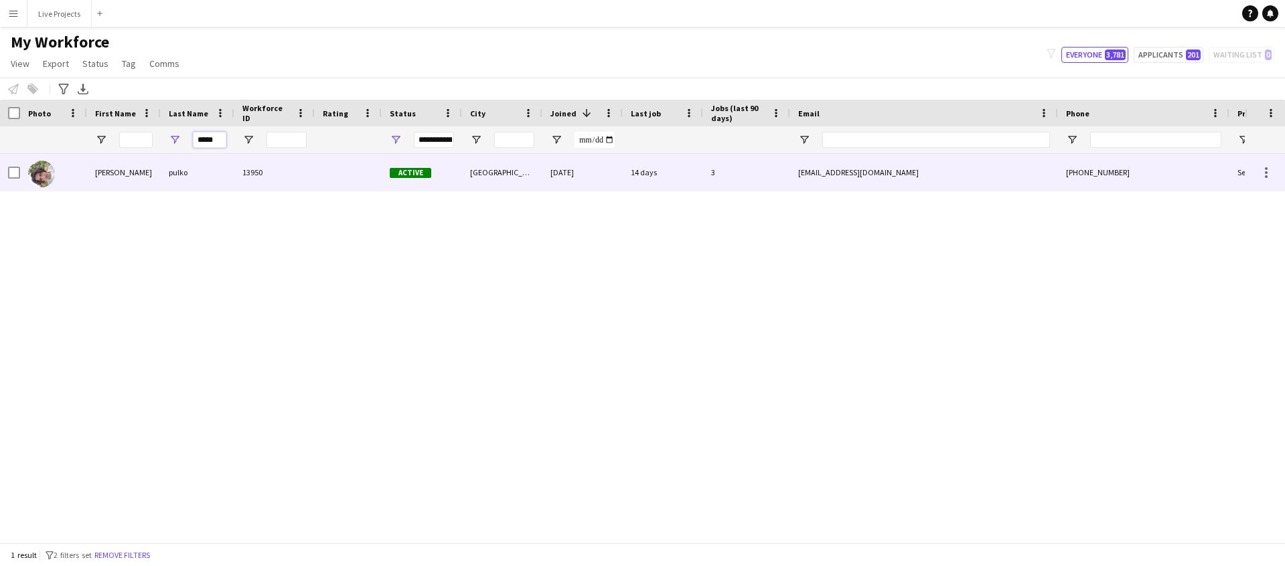
type input "*****"
click at [169, 168] on div "pulko" at bounding box center [198, 172] width 74 height 37
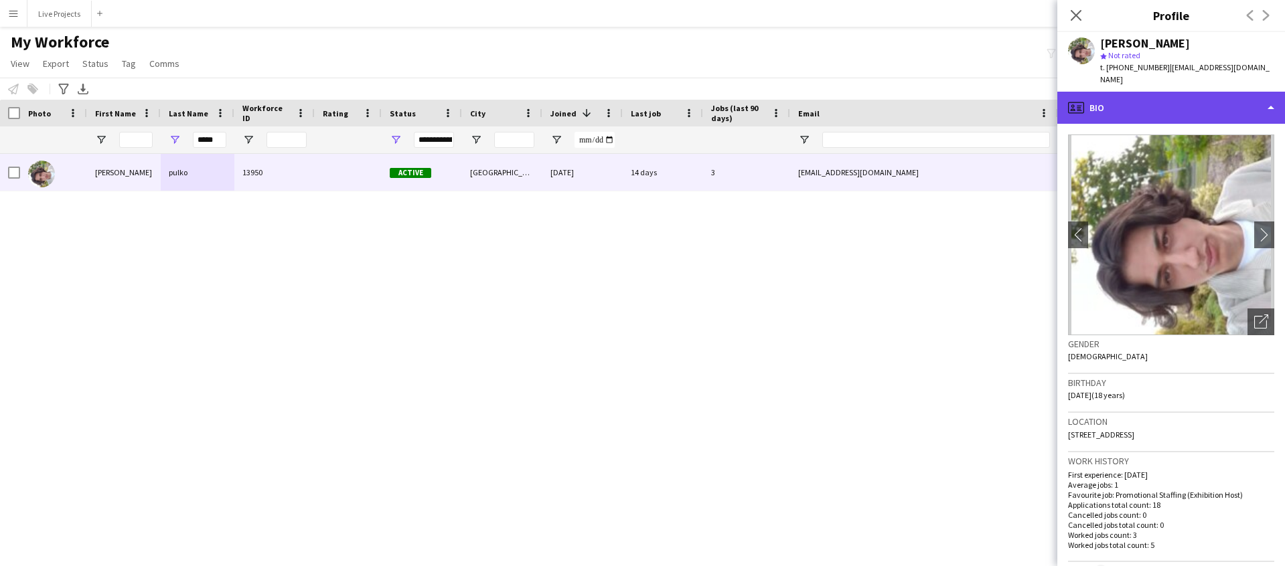
click at [1181, 94] on div "profile Bio" at bounding box center [1171, 108] width 228 height 32
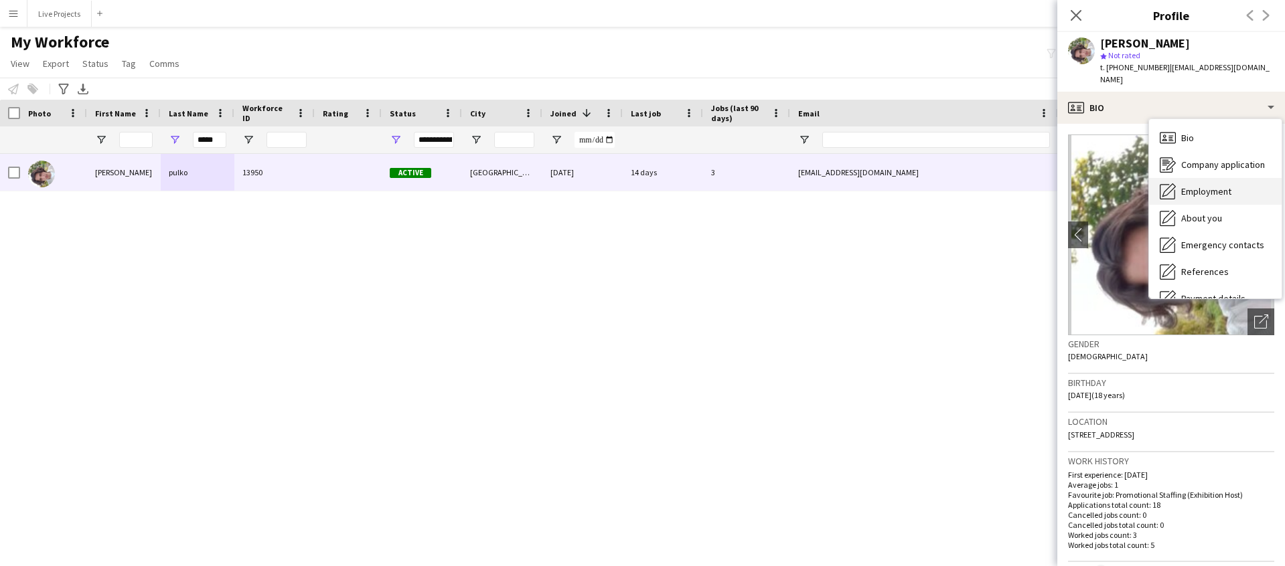
click at [1201, 185] on span "Employment" at bounding box center [1206, 191] width 50 height 12
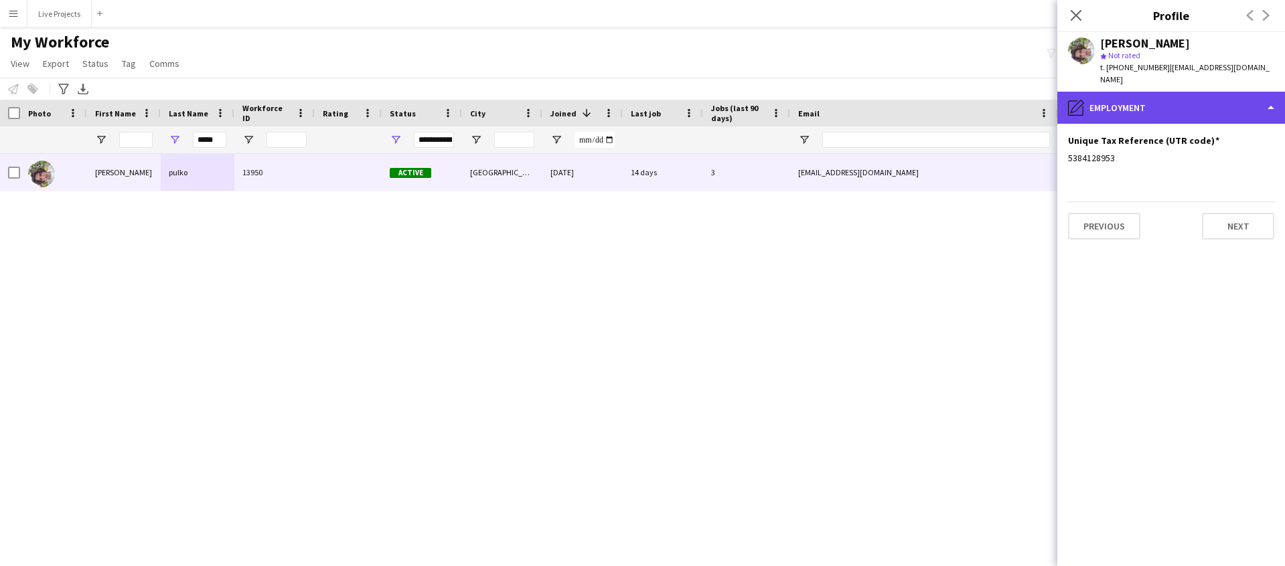
click at [1172, 96] on div "pencil4 Employment" at bounding box center [1171, 108] width 228 height 32
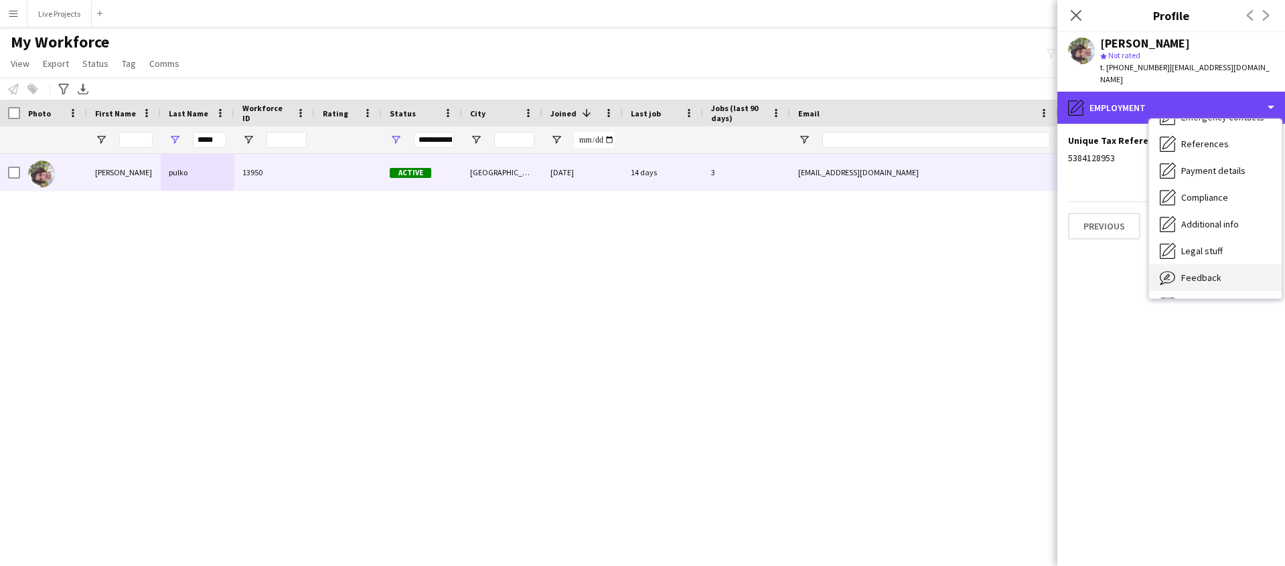
scroll to position [153, 0]
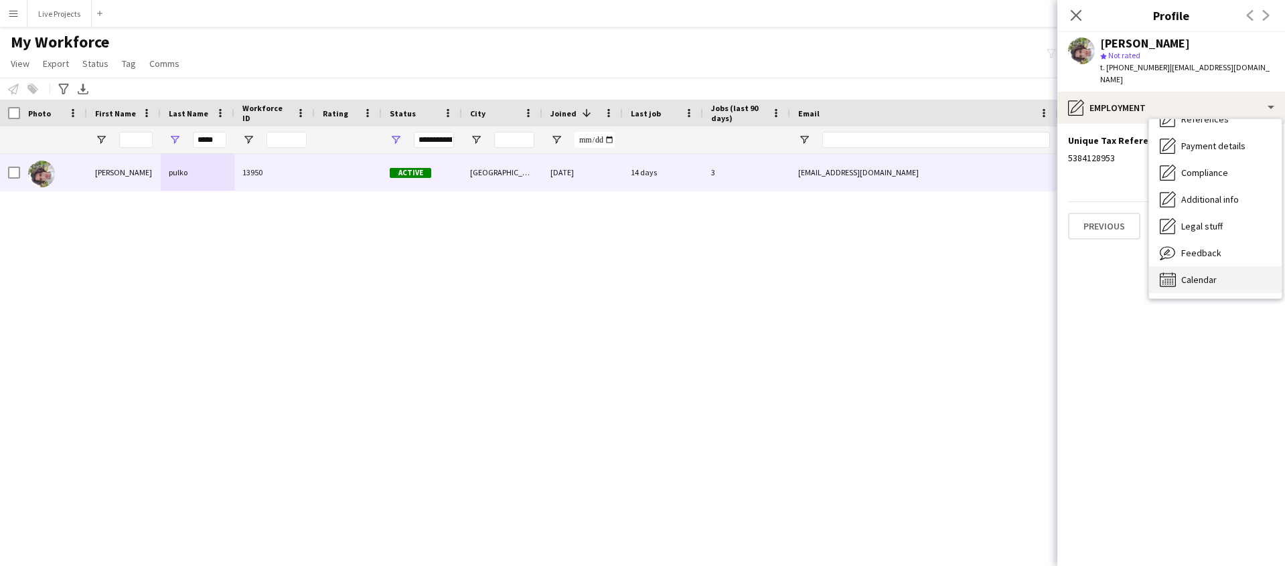
click at [1208, 274] on span "Calendar" at bounding box center [1198, 280] width 35 height 12
